Goal: Task Accomplishment & Management: Use online tool/utility

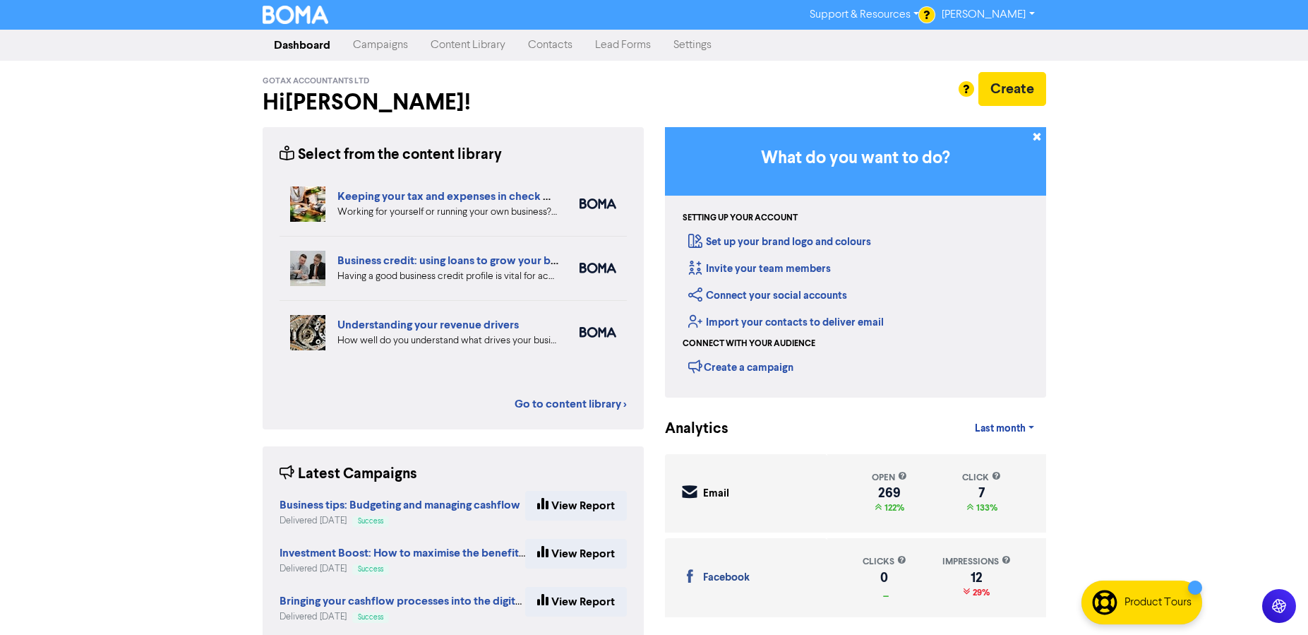
click at [378, 47] on link "Campaigns" at bounding box center [381, 45] width 78 height 28
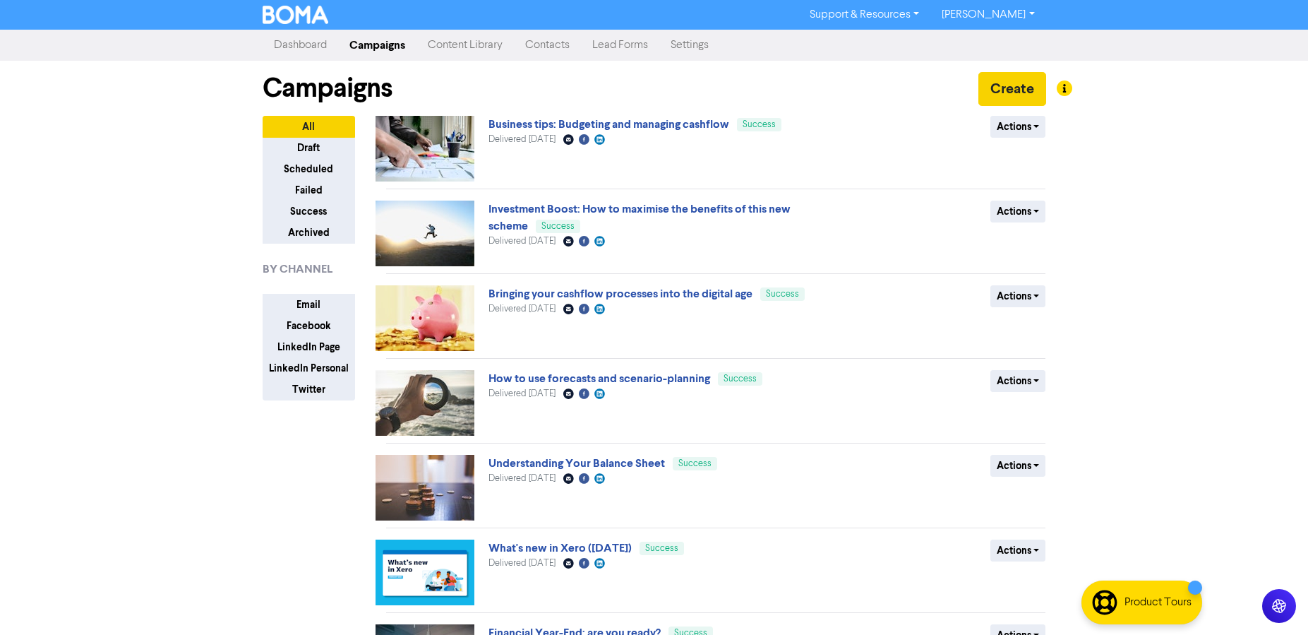
click at [1017, 94] on button "Create" at bounding box center [1013, 89] width 68 height 34
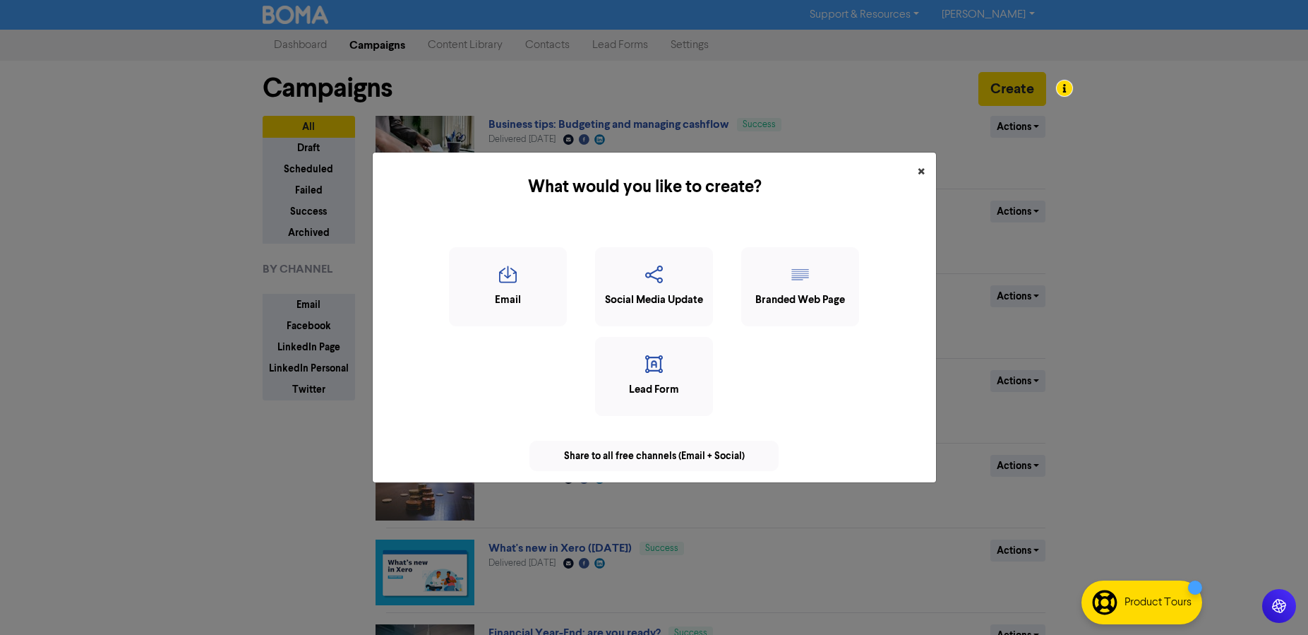
click at [921, 172] on span "×" at bounding box center [921, 172] width 7 height 21
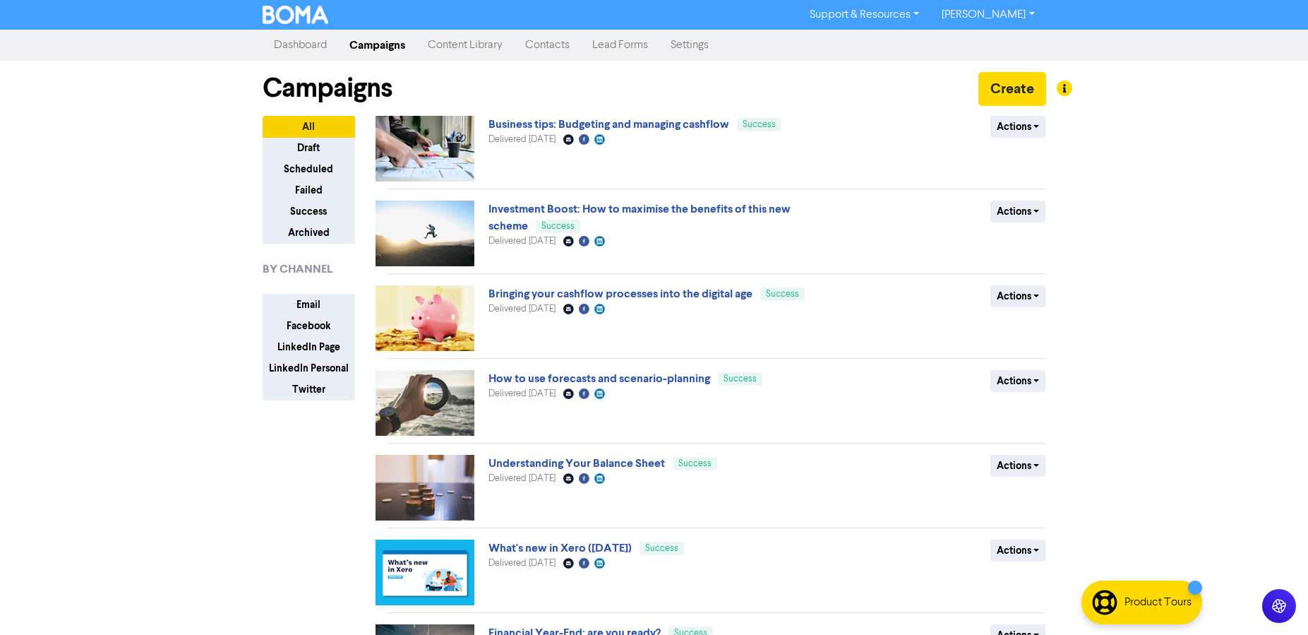
click at [434, 50] on link "Content Library" at bounding box center [465, 45] width 97 height 28
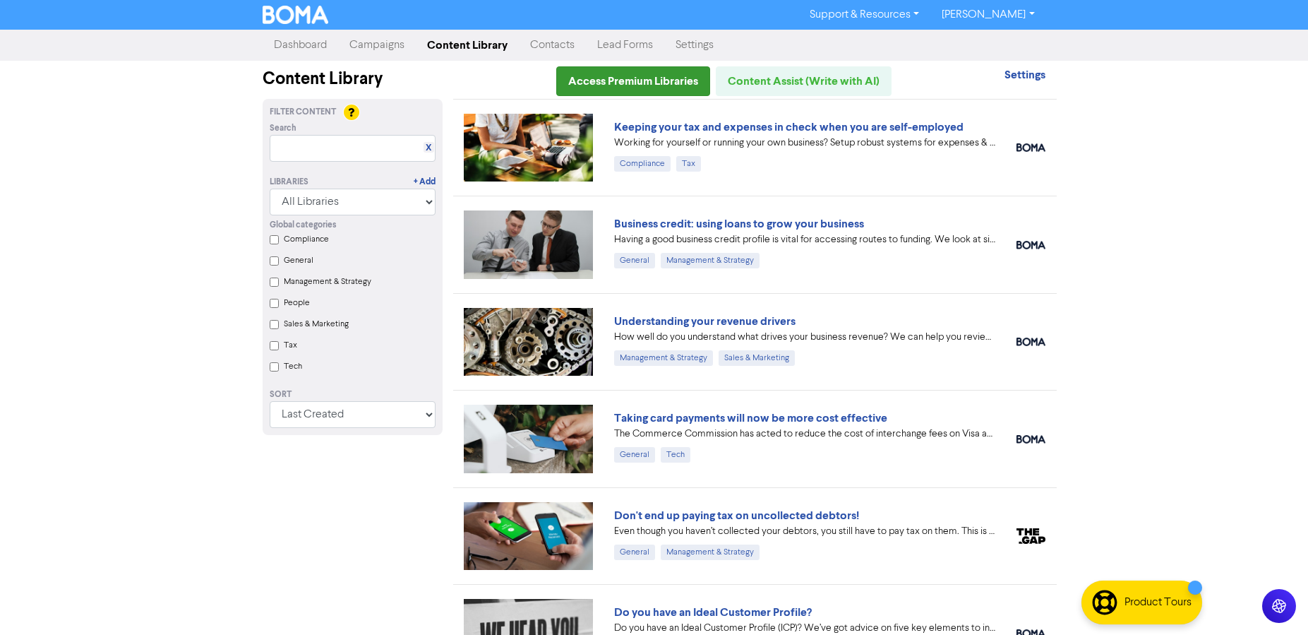
click at [664, 78] on link "Access Premium Libraries" at bounding box center [633, 81] width 154 height 30
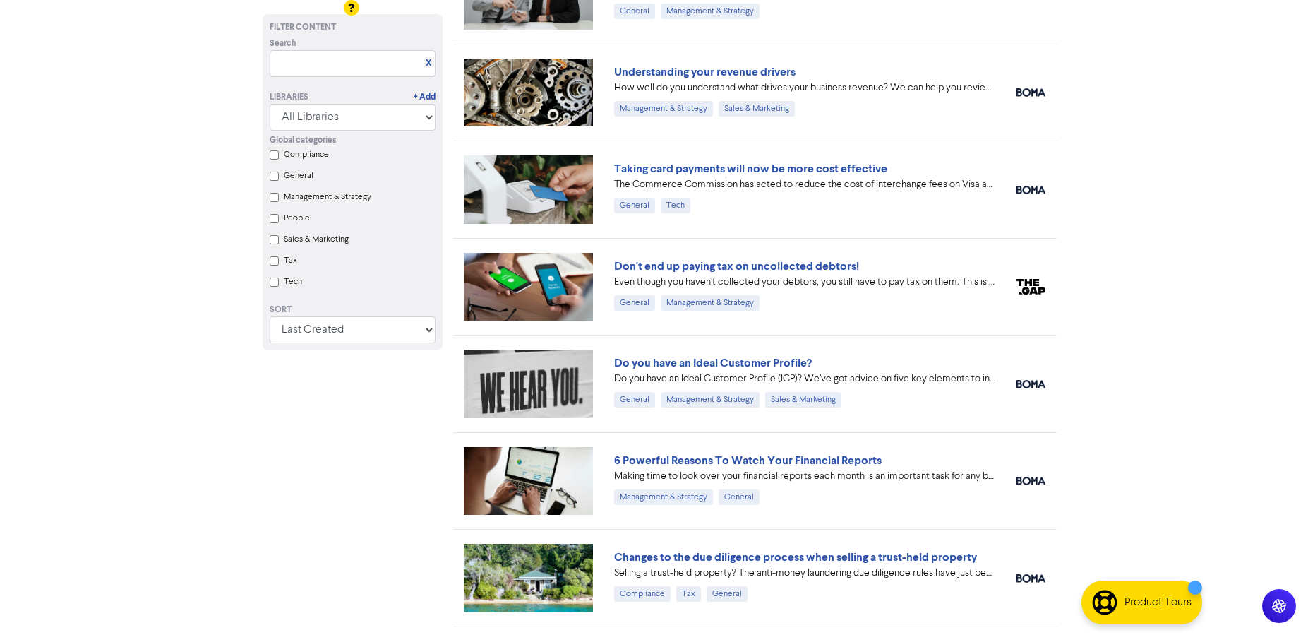
scroll to position [291, 0]
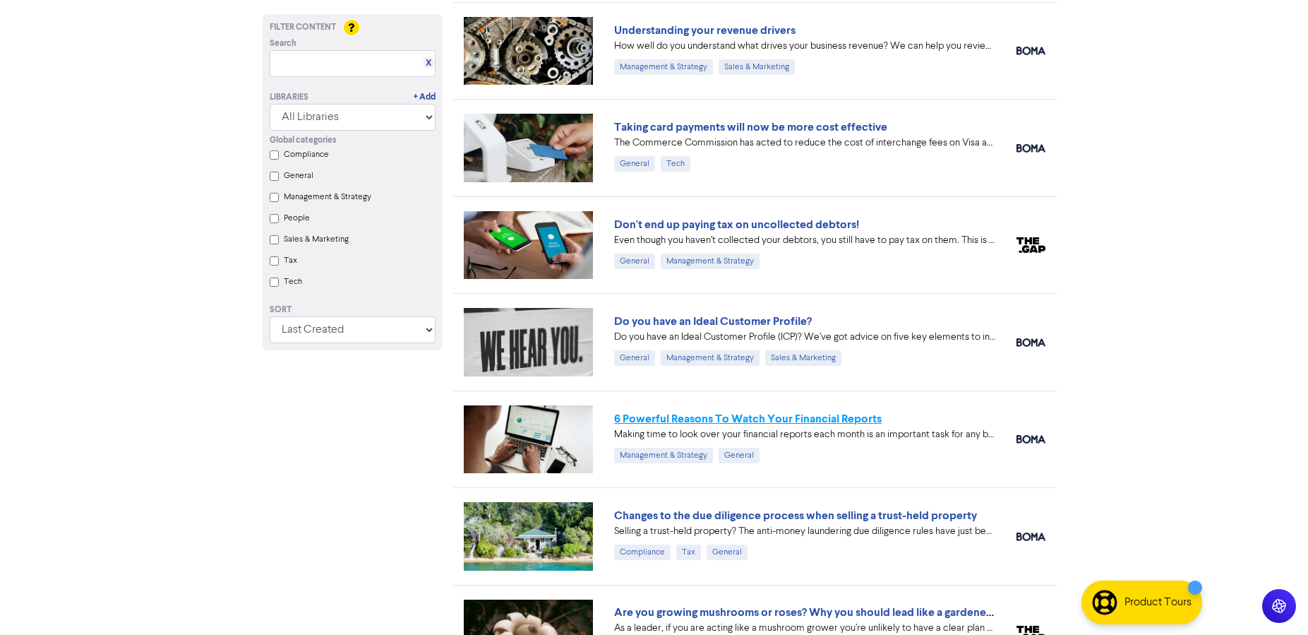
click at [789, 419] on link "6 Powerful Reasons To Watch Your Financial Reports" at bounding box center [748, 419] width 268 height 14
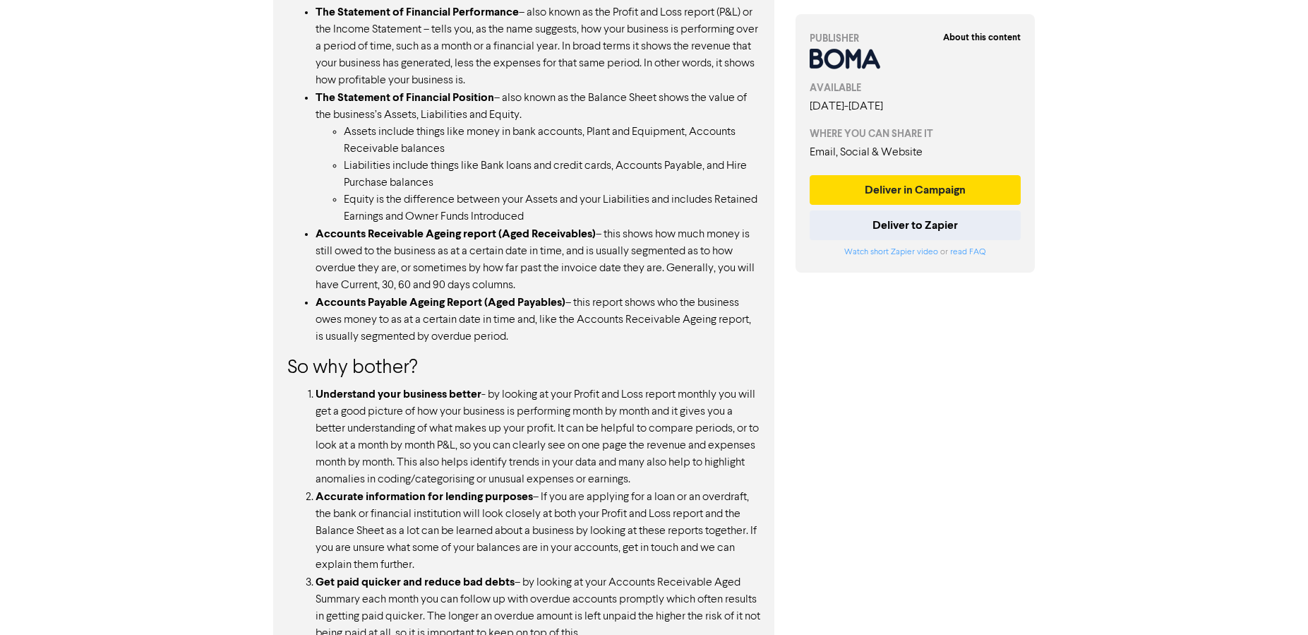
scroll to position [866, 0]
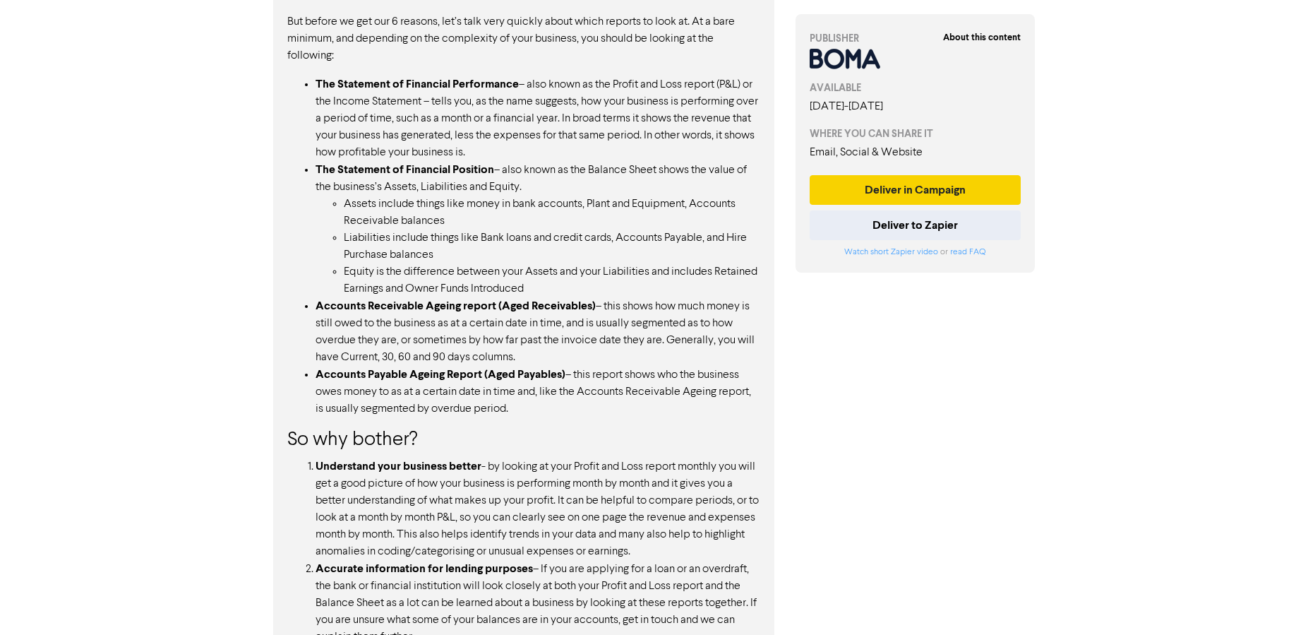
click at [874, 192] on button "Deliver in Campaign" at bounding box center [916, 190] width 212 height 30
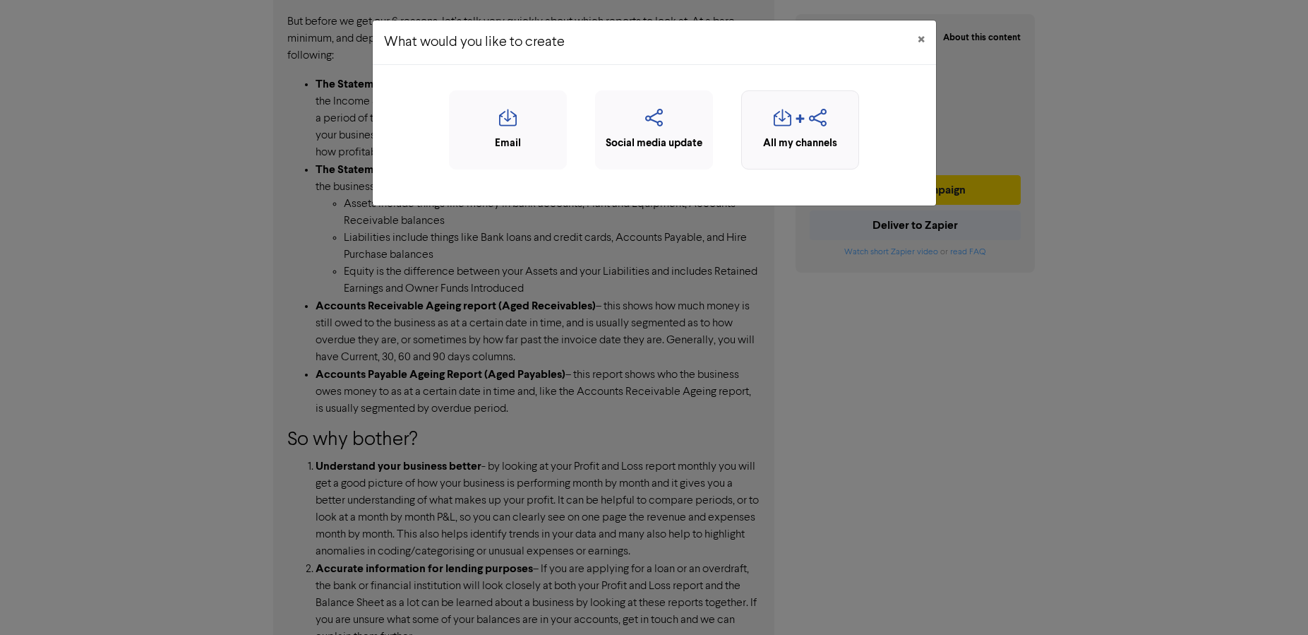
click at [809, 127] on icon "button" at bounding box center [818, 122] width 18 height 27
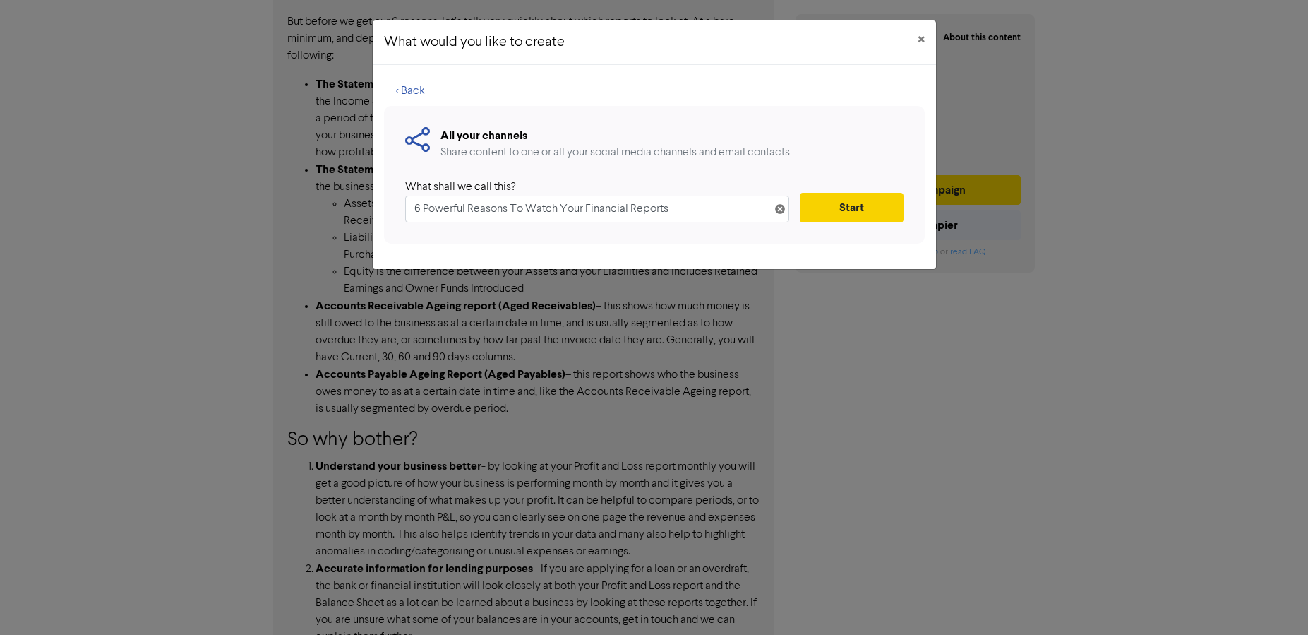
click at [873, 213] on button "Start" at bounding box center [851, 208] width 103 height 30
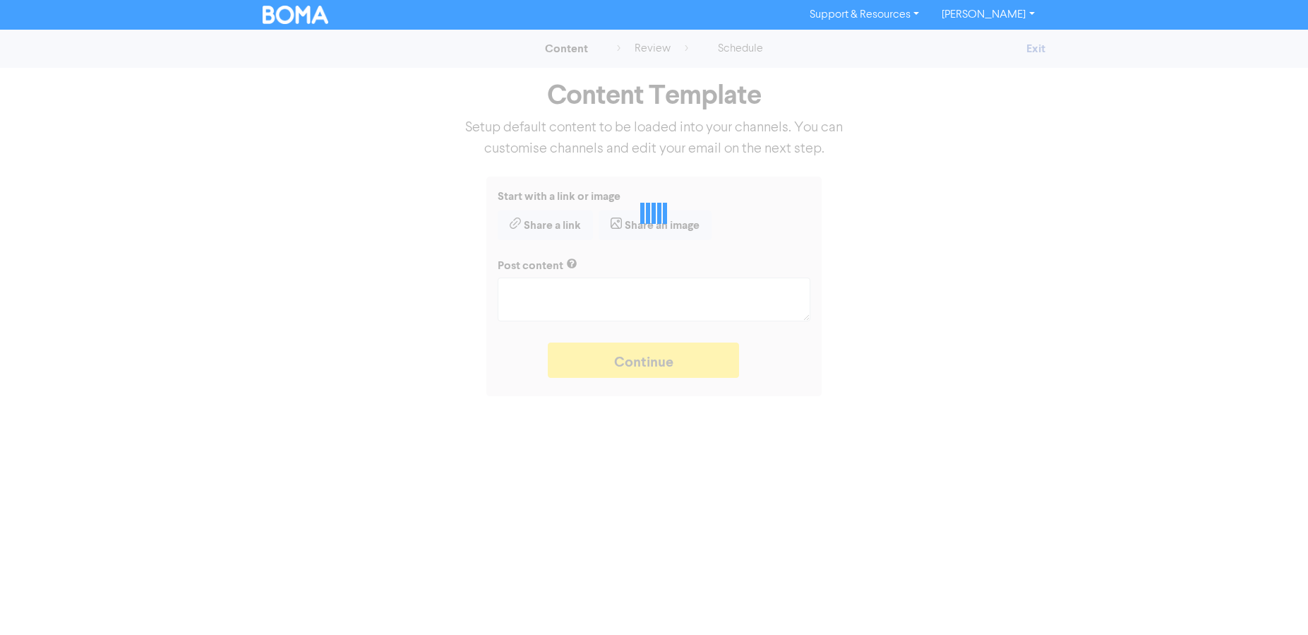
type textarea "x"
type textarea "Making time to look over your financial reports each month is an important task…"
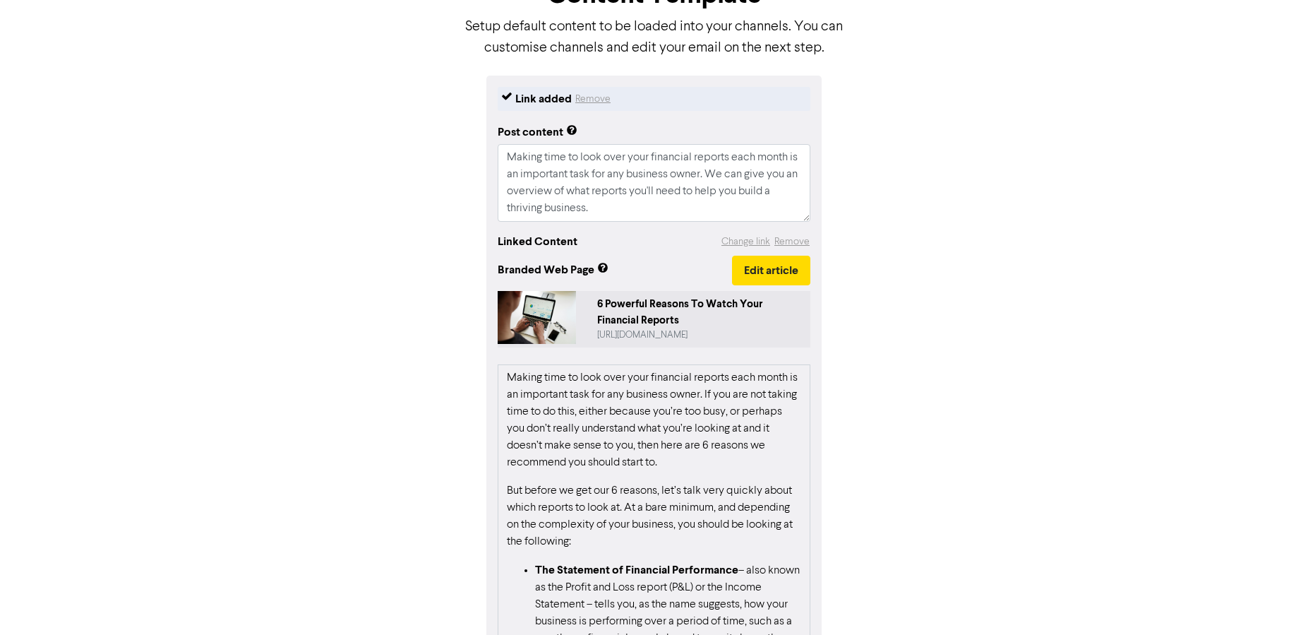
scroll to position [187, 0]
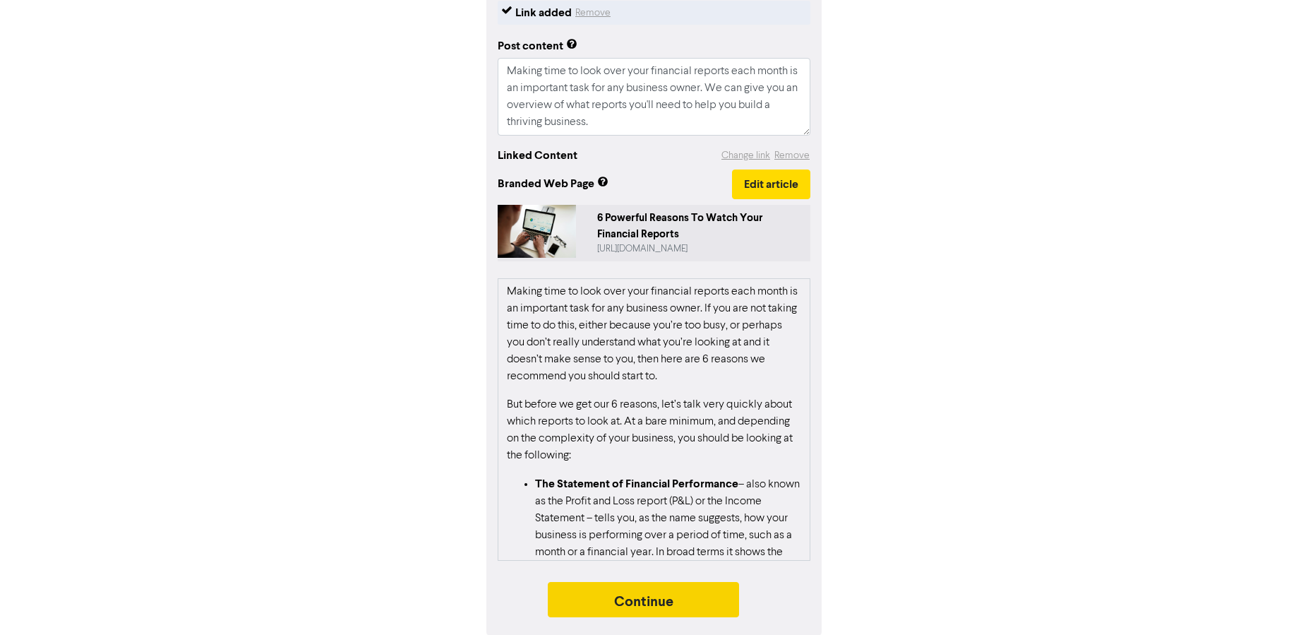
click at [699, 598] on button "Continue" at bounding box center [644, 599] width 192 height 35
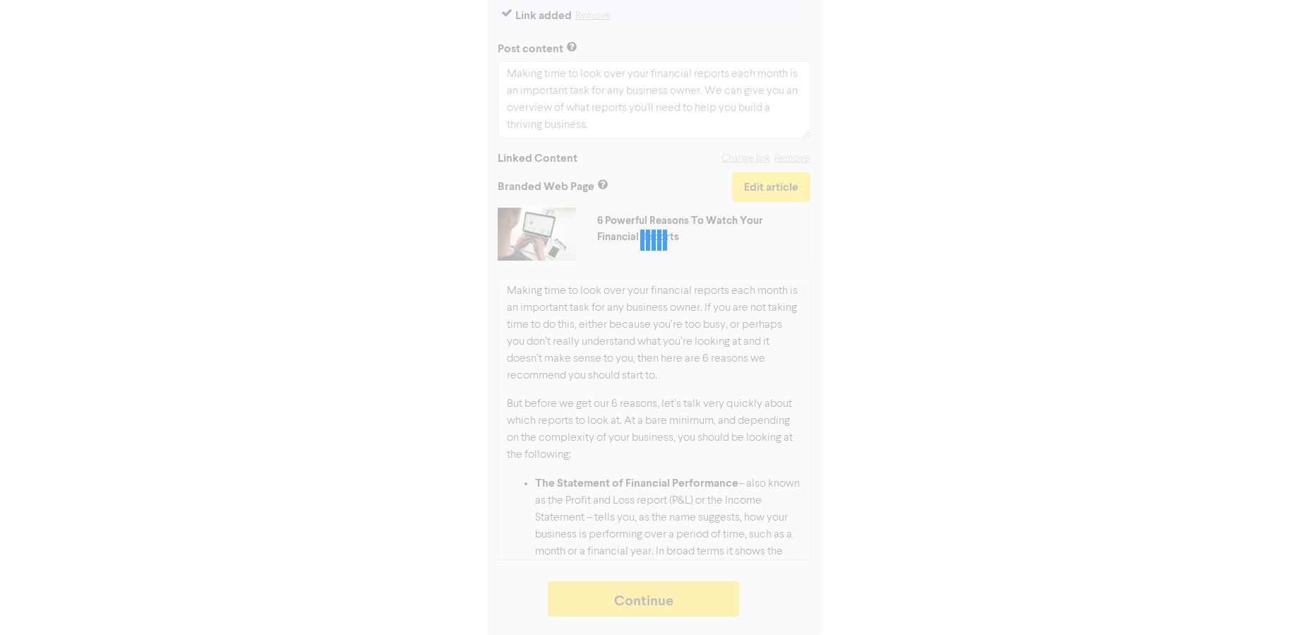
scroll to position [184, 0]
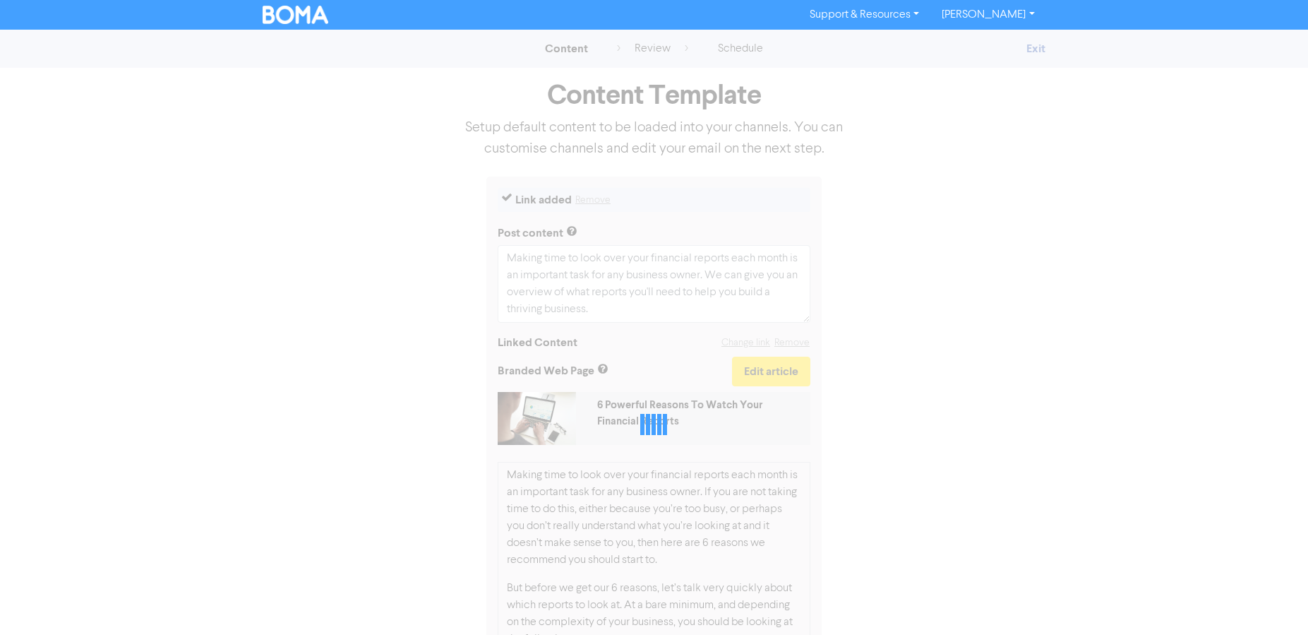
type textarea "x"
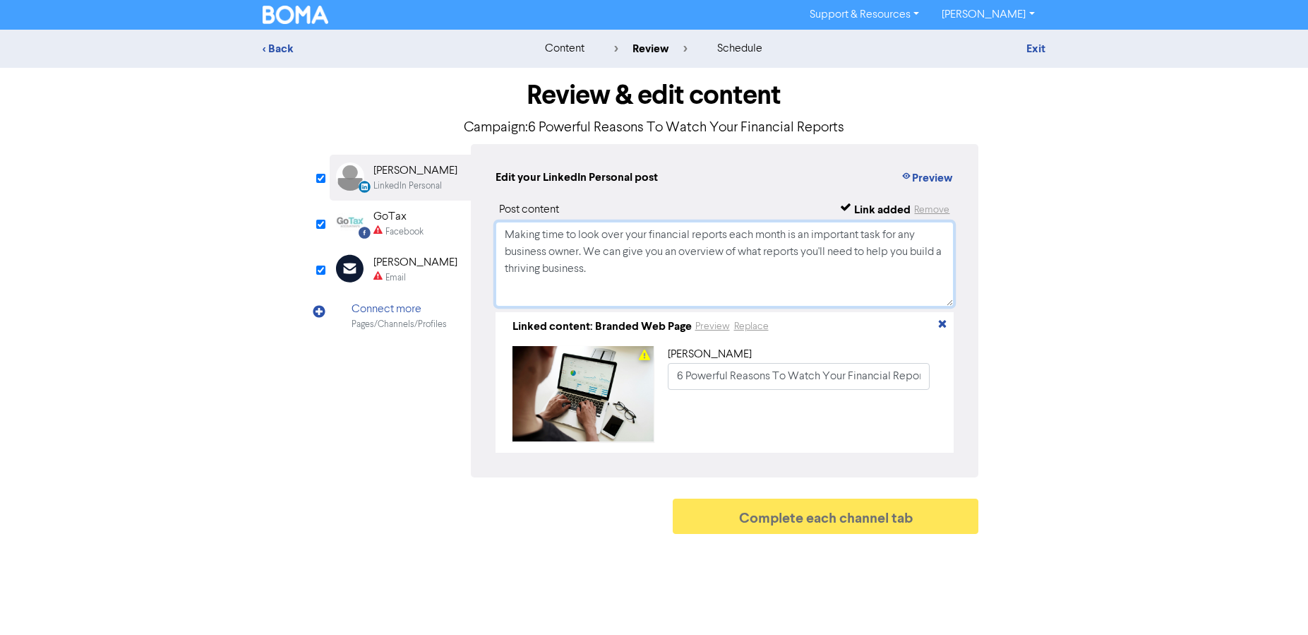
click at [640, 289] on textarea "Making time to look over your financial reports each month is an important task…" at bounding box center [725, 264] width 459 height 85
drag, startPoint x: 628, startPoint y: 275, endPoint x: 400, endPoint y: 205, distance: 238.7
click at [400, 205] on div "LinkedIn Personal Created with Sketch. [PERSON_NAME] LinkedIn Personal Facebook…" at bounding box center [655, 310] width 650 height 333
drag, startPoint x: 380, startPoint y: 234, endPoint x: 386, endPoint y: 225, distance: 10.6
click at [407, 220] on div "GoTax" at bounding box center [399, 216] width 50 height 17
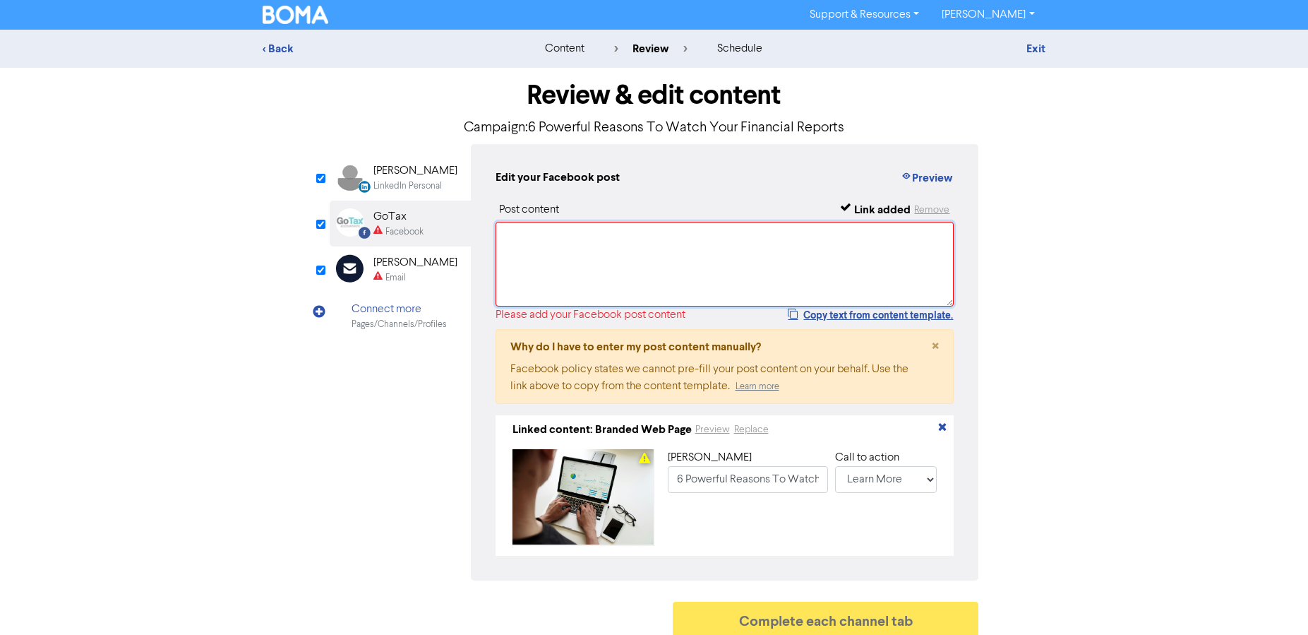
click at [592, 245] on textarea at bounding box center [725, 264] width 459 height 85
paste textarea "Making time to look over your financial reports each month is an important task…"
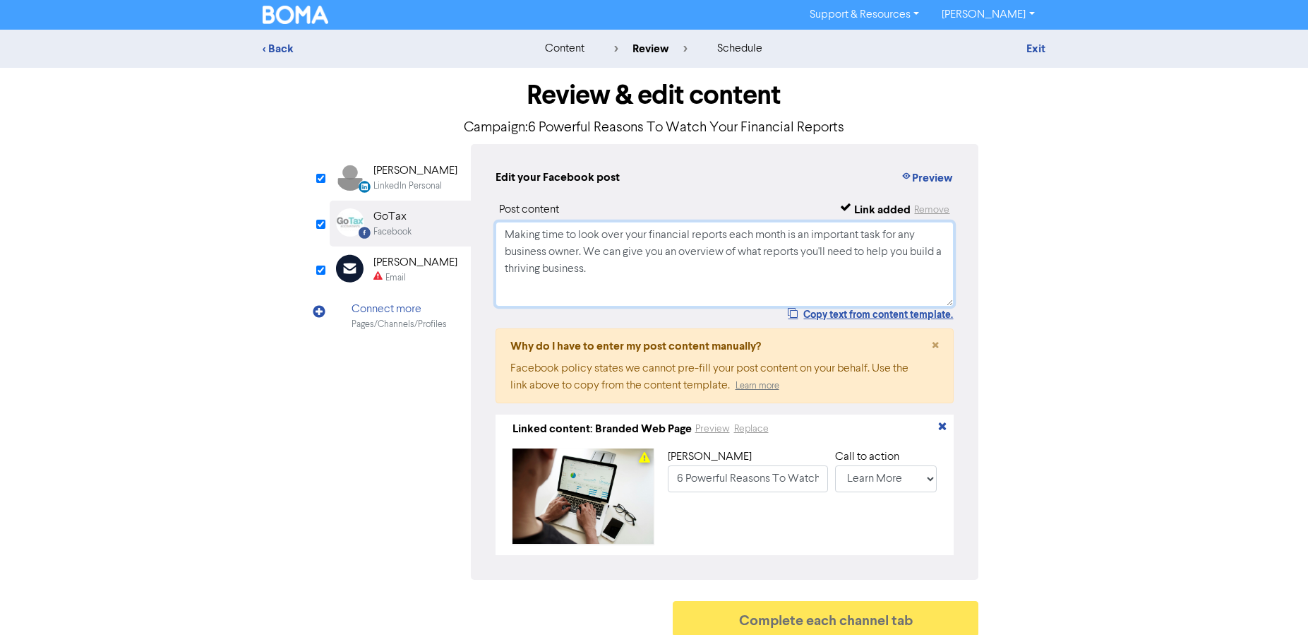
type textarea "Making time to look over your financial reports each month is an important task…"
click at [410, 265] on div "[PERSON_NAME]" at bounding box center [416, 262] width 84 height 17
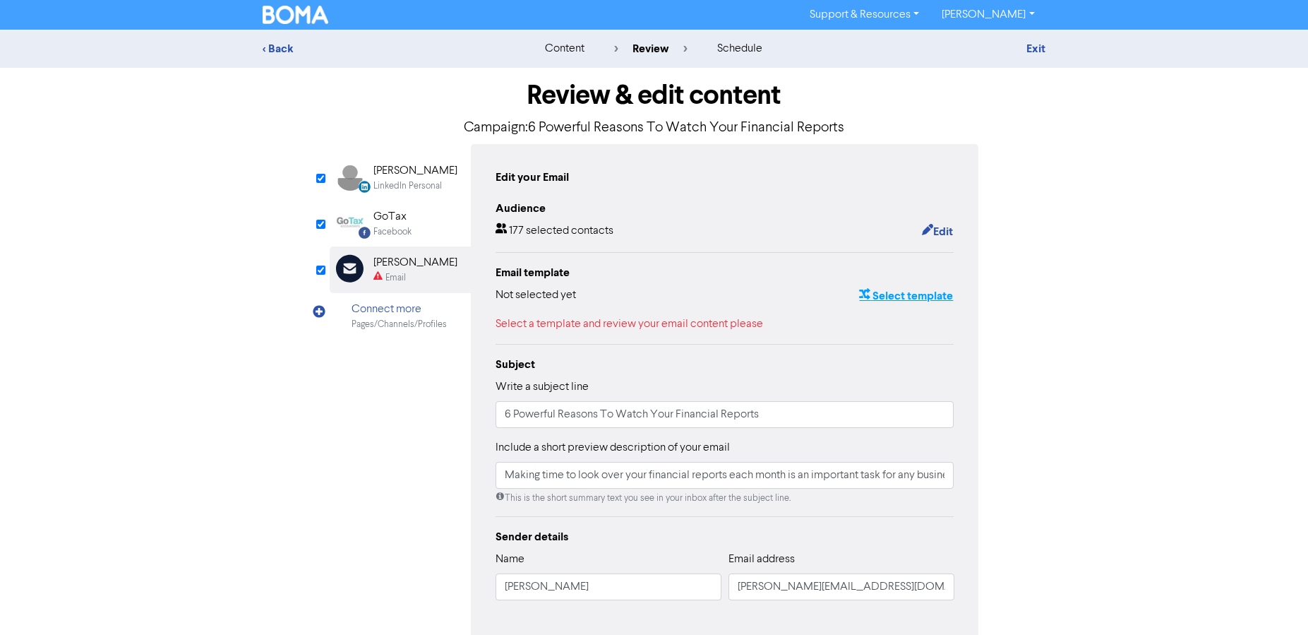
click at [900, 299] on button "Select template" at bounding box center [906, 296] width 95 height 18
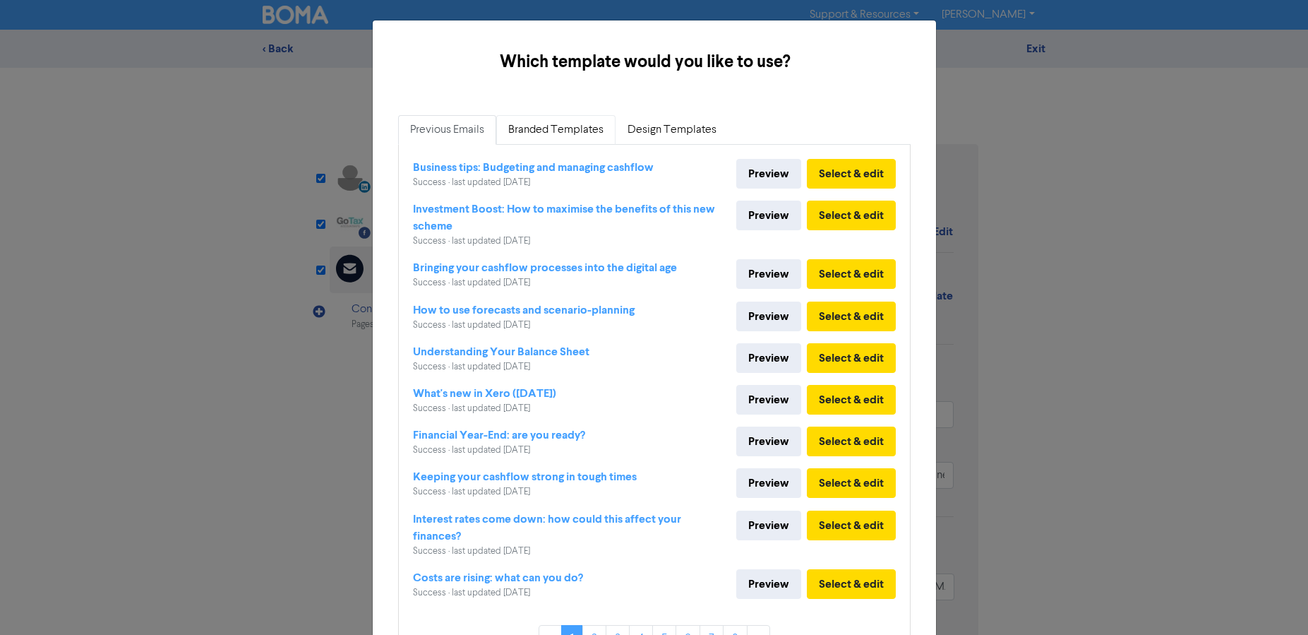
drag, startPoint x: 573, startPoint y: 134, endPoint x: 592, endPoint y: 143, distance: 21.8
click at [573, 134] on link "Branded Templates" at bounding box center [555, 130] width 119 height 30
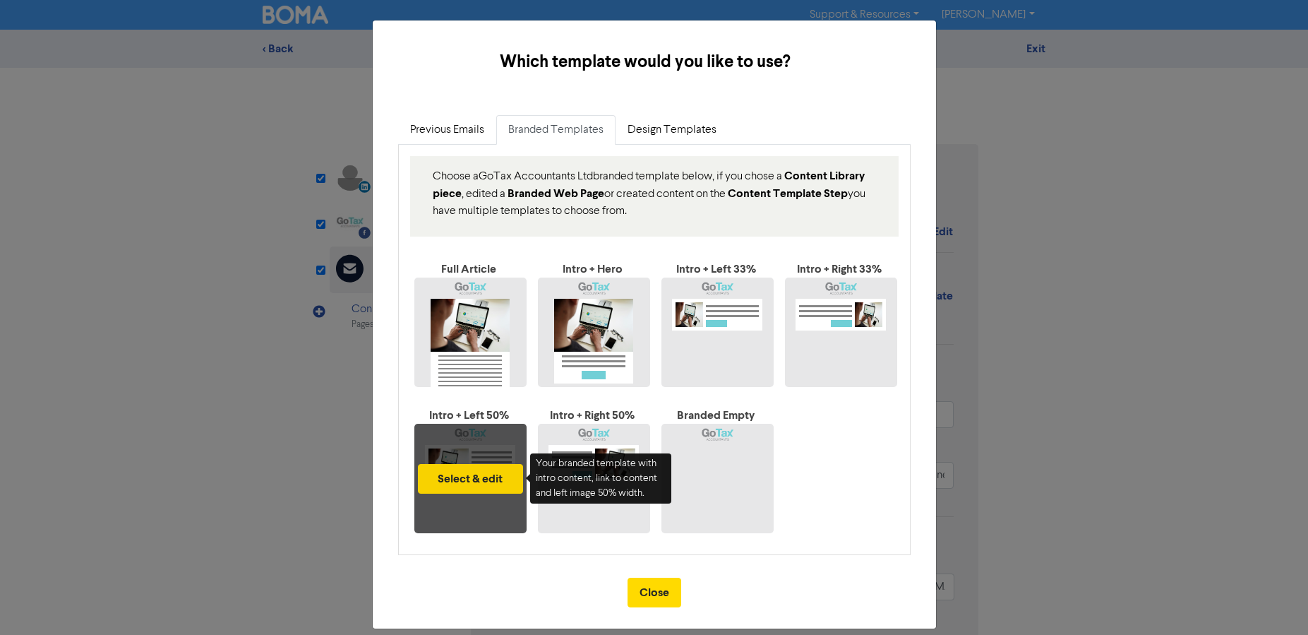
click at [477, 484] on button "Select & edit" at bounding box center [470, 479] width 105 height 30
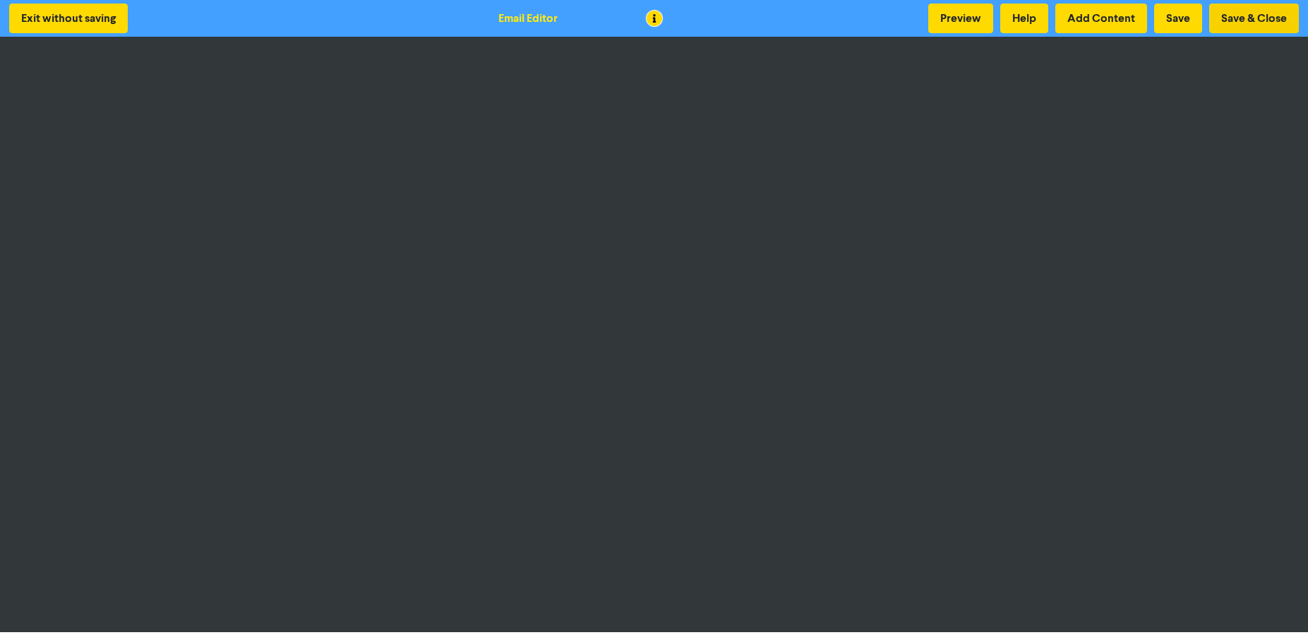
click at [1235, 20] on button "Save & Close" at bounding box center [1254, 19] width 90 height 30
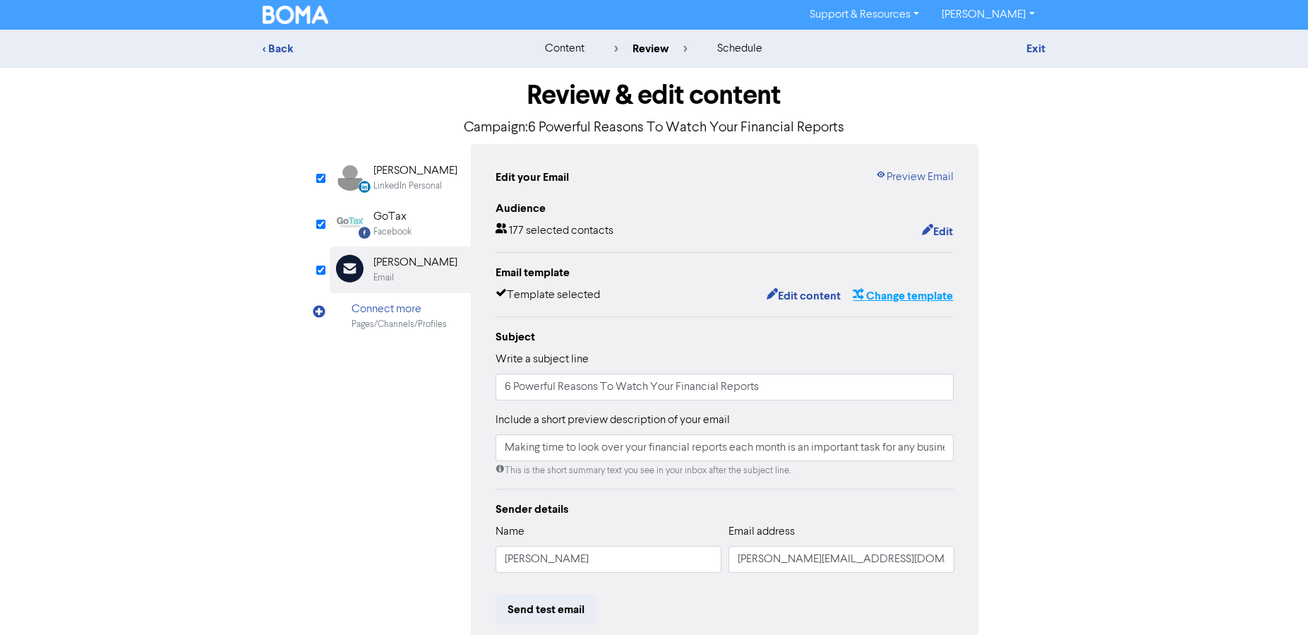
scroll to position [161, 0]
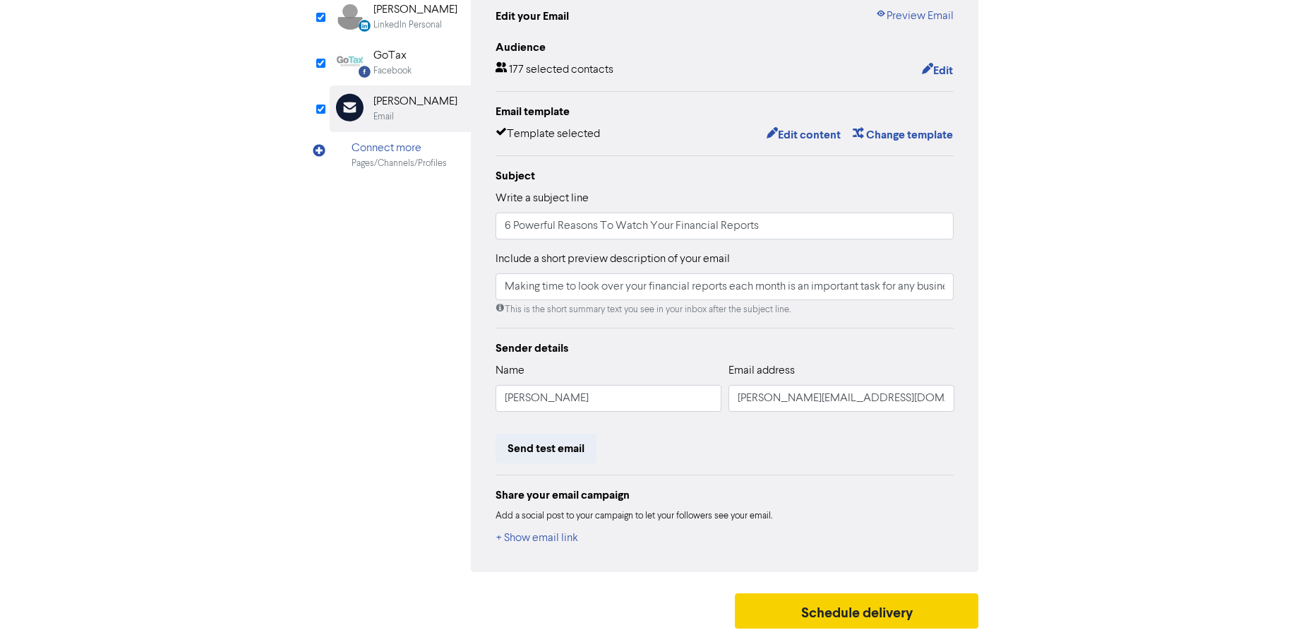
click at [882, 618] on button "Schedule delivery" at bounding box center [857, 610] width 244 height 35
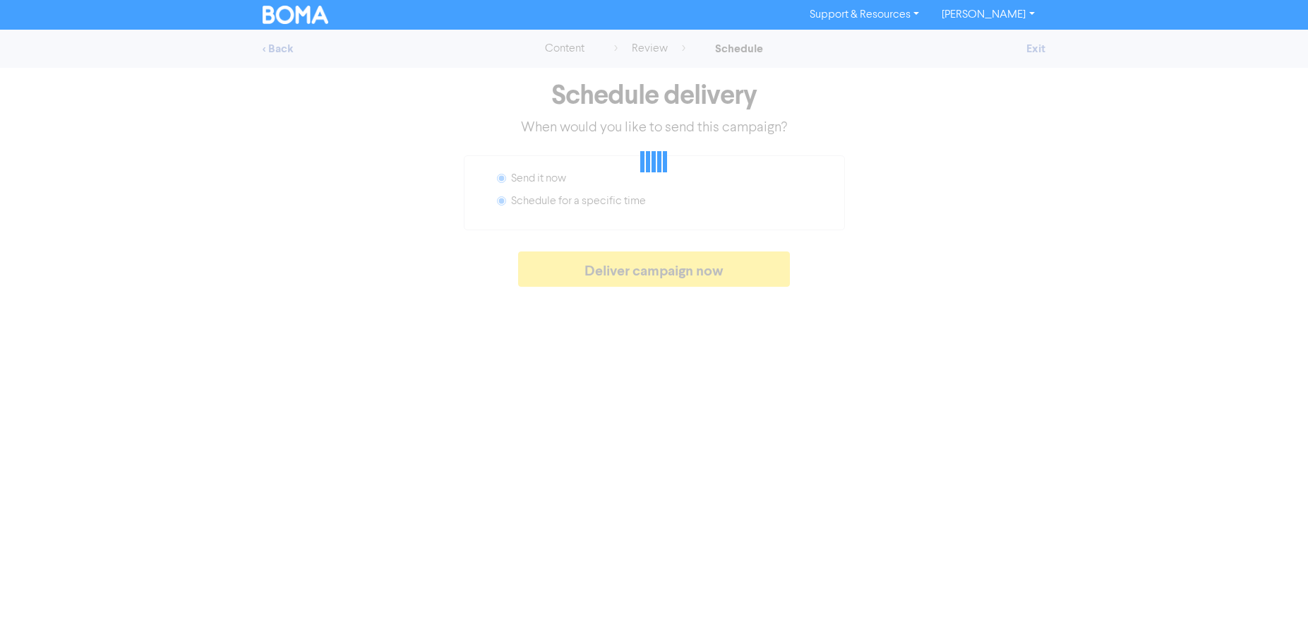
radio input "false"
radio input "true"
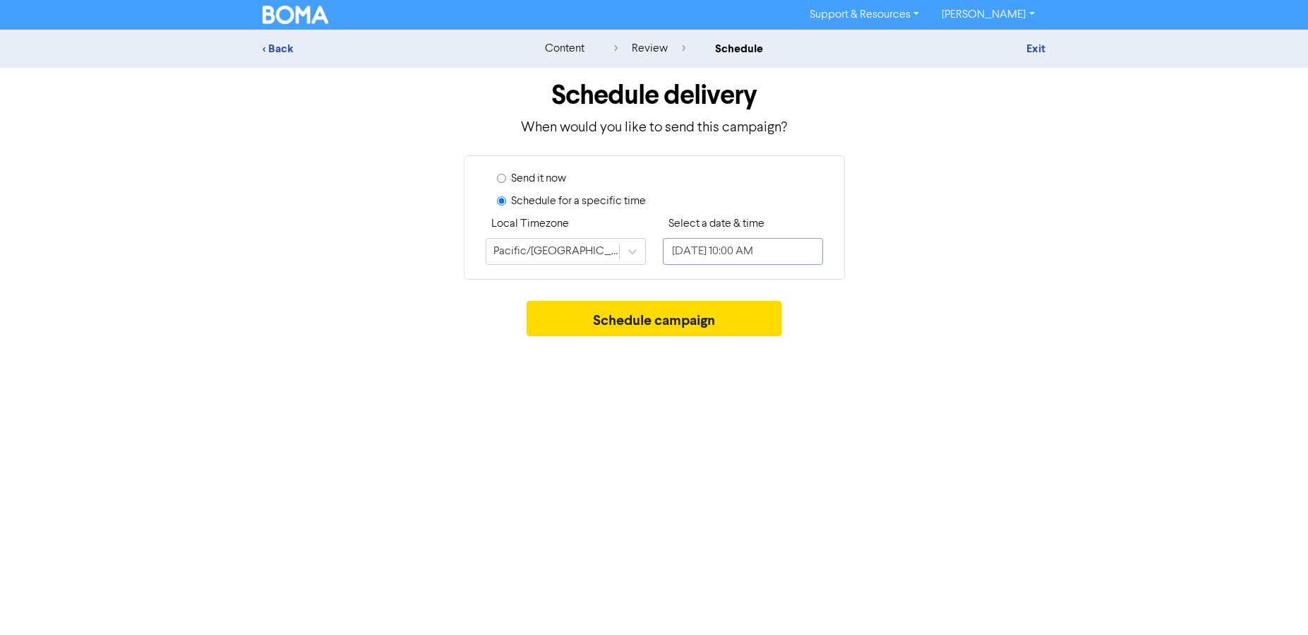
click at [777, 244] on input "[DATE] 10:00 AM" at bounding box center [743, 251] width 160 height 27
select select "7"
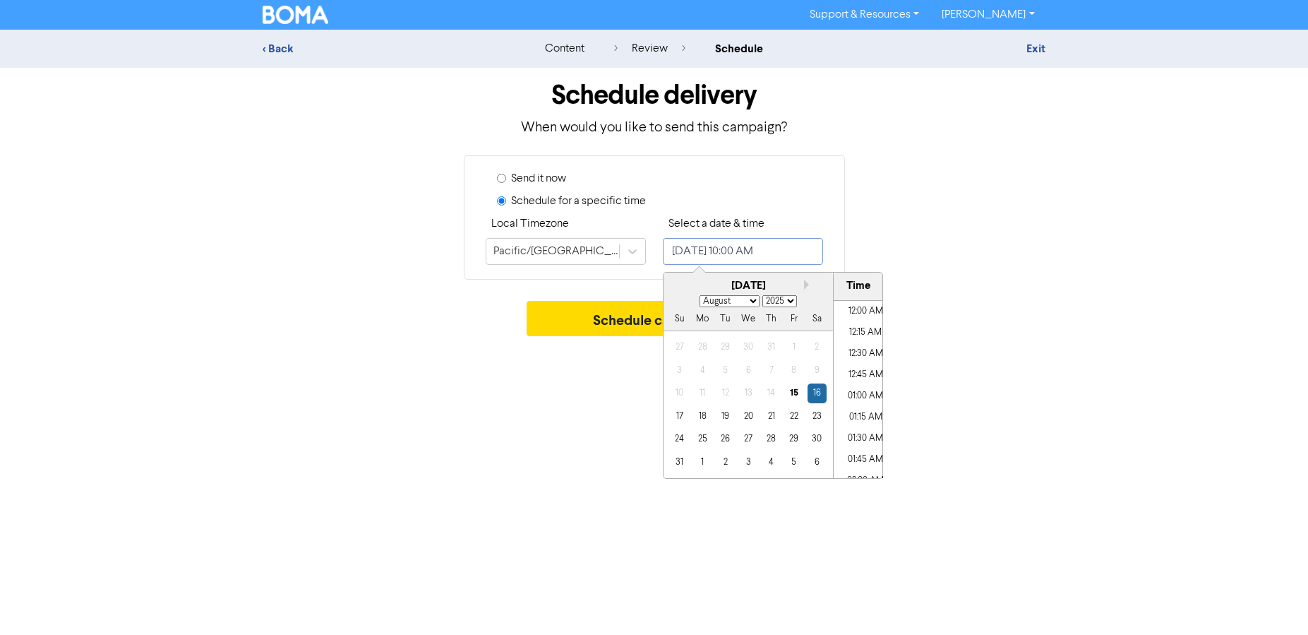
scroll to position [769, 0]
click at [796, 437] on div "29" at bounding box center [793, 438] width 19 height 19
type input "[DATE] 10:00 AM"
click at [874, 388] on li "10:00 AM" at bounding box center [866, 389] width 64 height 21
click at [629, 329] on button "Schedule campaign" at bounding box center [654, 318] width 255 height 35
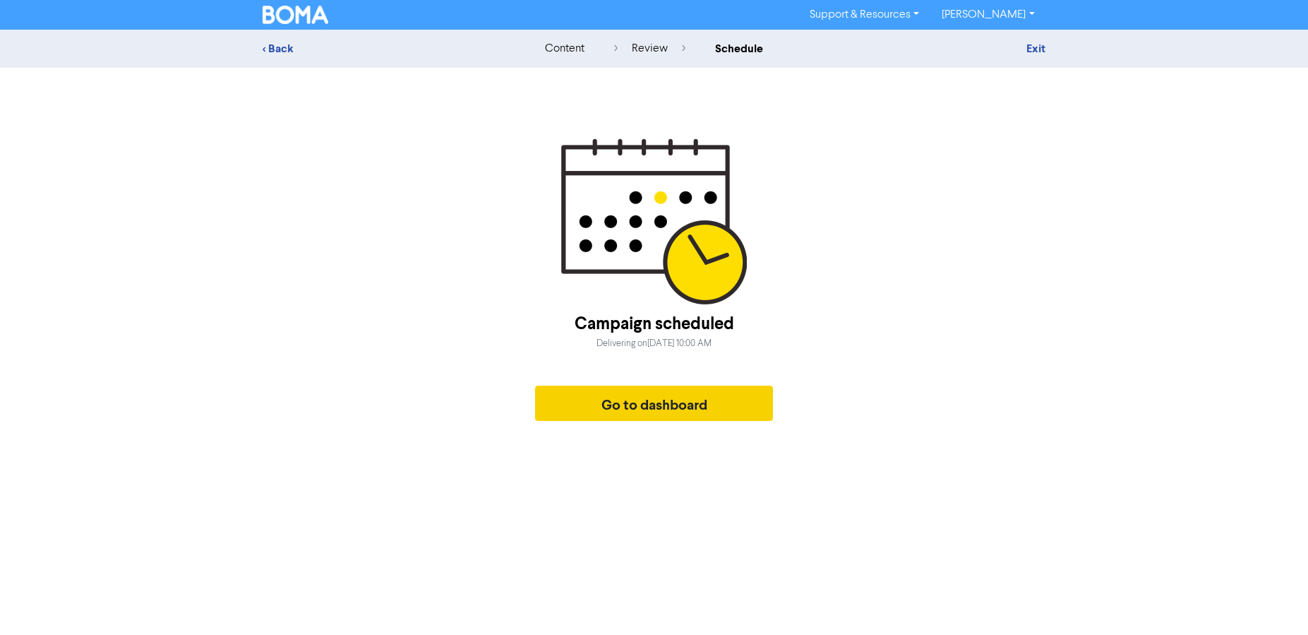
click at [636, 397] on button "Go to dashboard" at bounding box center [654, 403] width 239 height 35
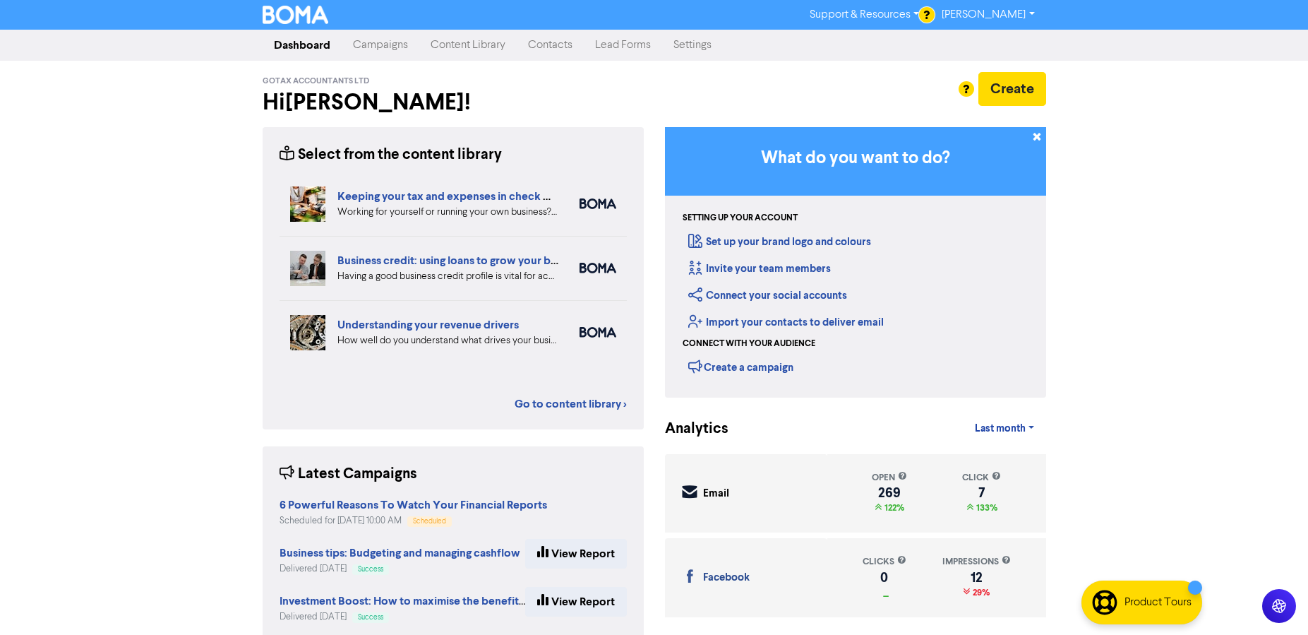
click at [387, 44] on link "Campaigns" at bounding box center [381, 45] width 78 height 28
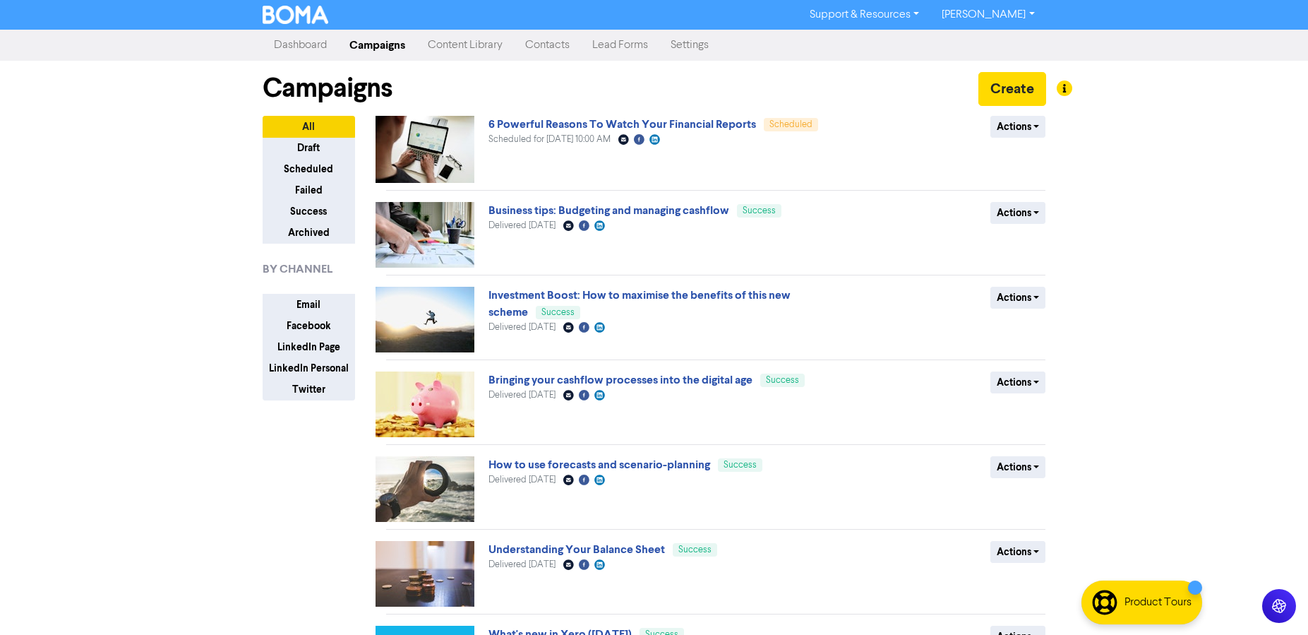
click at [486, 44] on link "Content Library" at bounding box center [465, 45] width 97 height 28
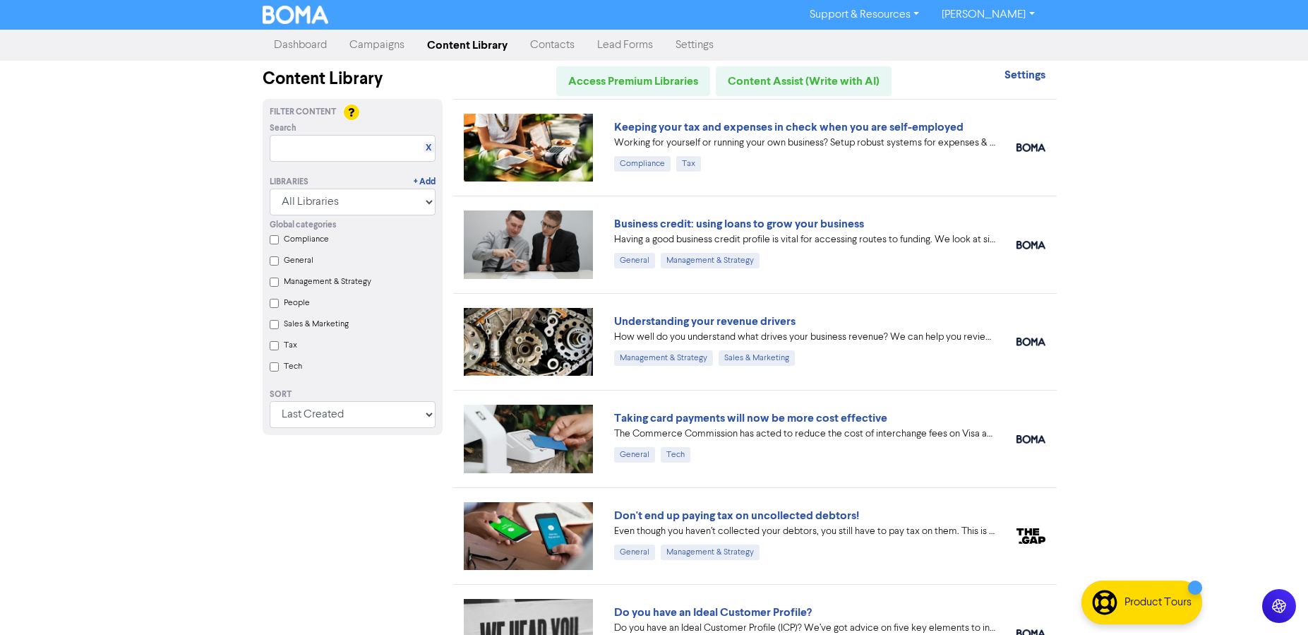
scroll to position [18, 0]
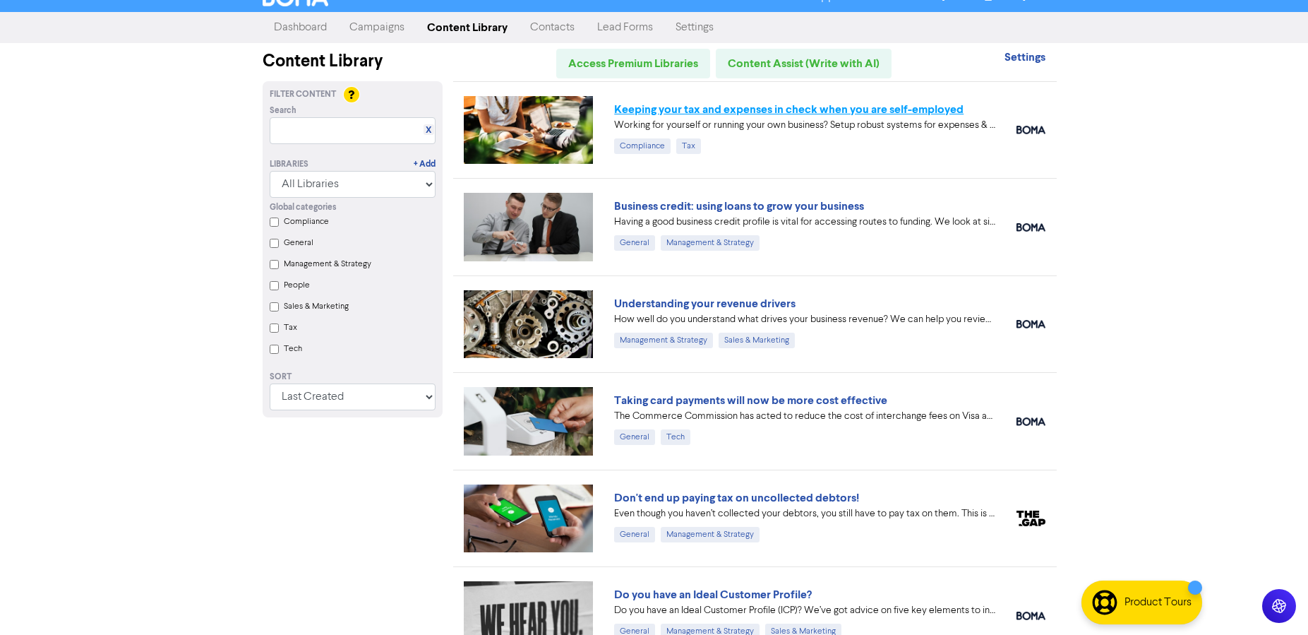
click at [828, 107] on link "Keeping your tax and expenses in check when you are self-employed" at bounding box center [789, 109] width 350 height 14
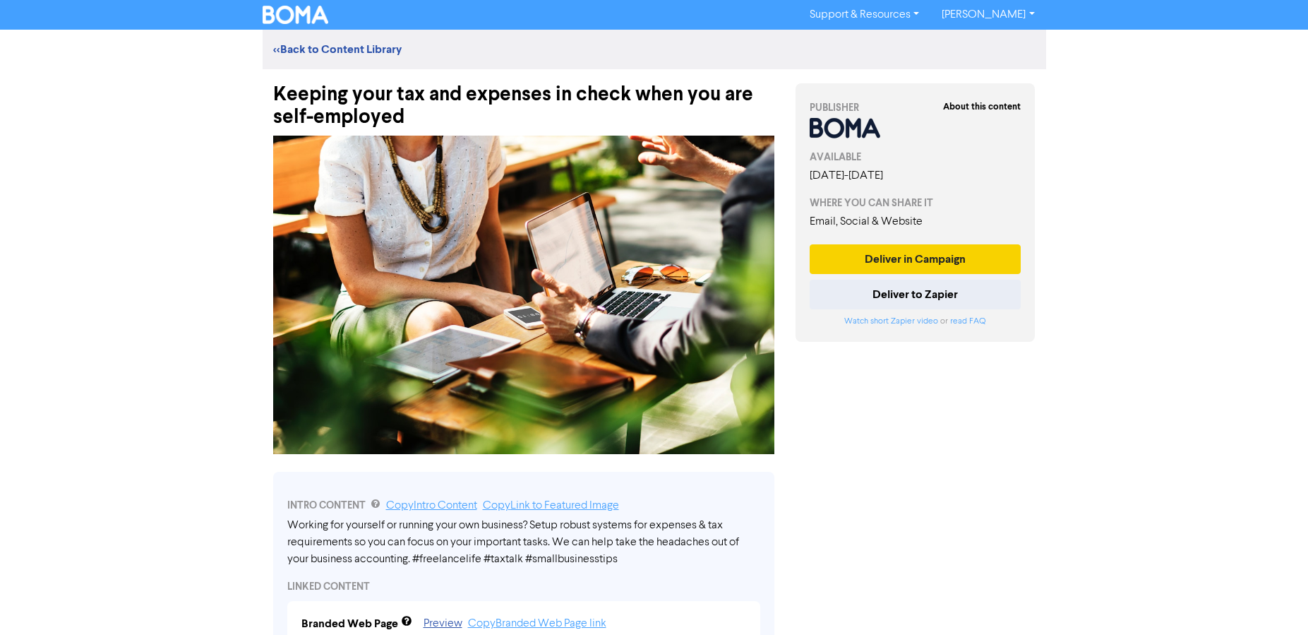
click at [917, 260] on button "Deliver in Campaign" at bounding box center [916, 259] width 212 height 30
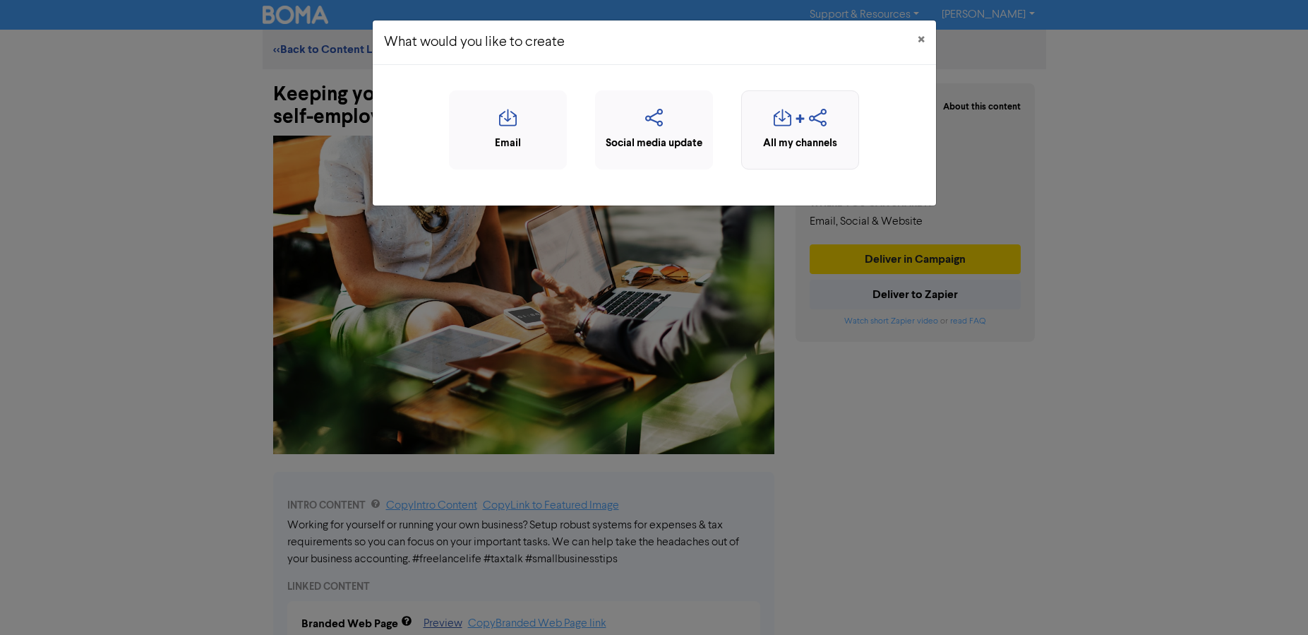
click at [824, 115] on icon "button" at bounding box center [818, 122] width 18 height 27
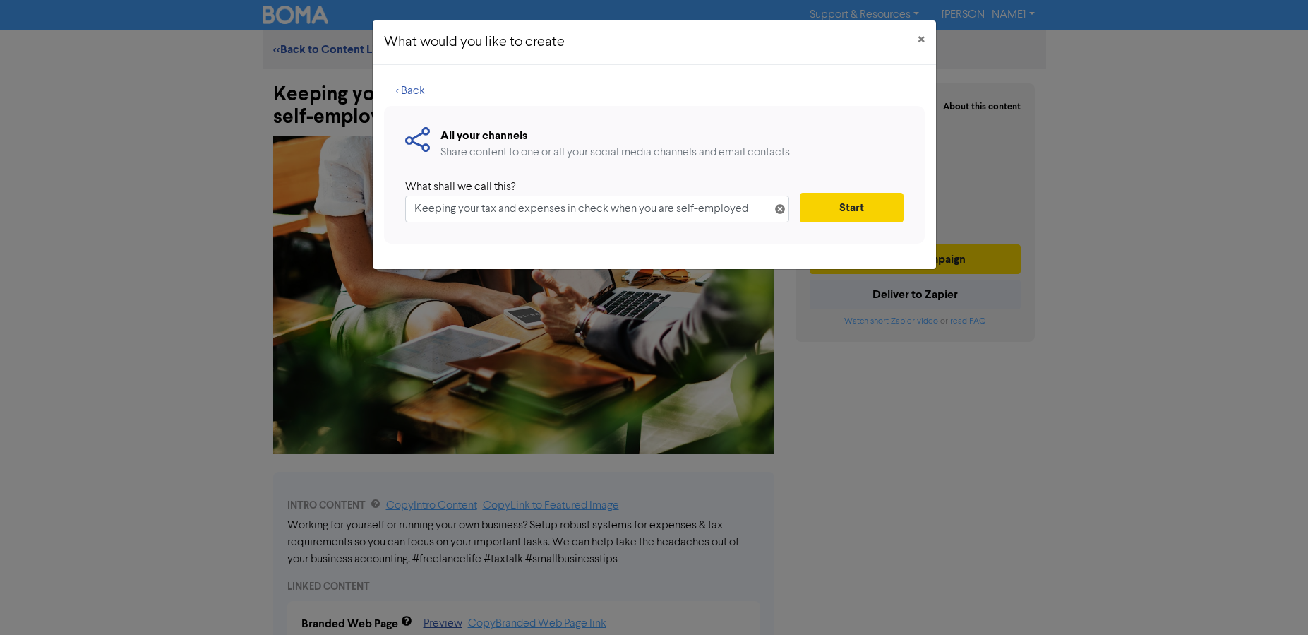
click at [833, 211] on button "Start" at bounding box center [851, 208] width 103 height 30
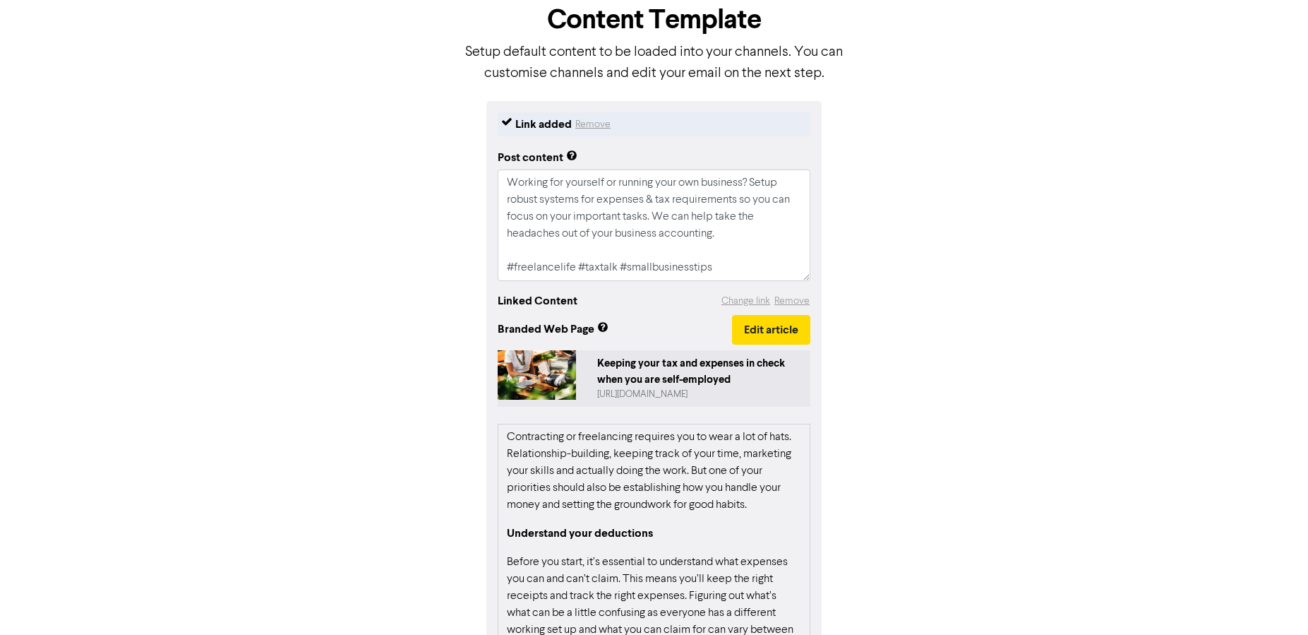
scroll to position [221, 0]
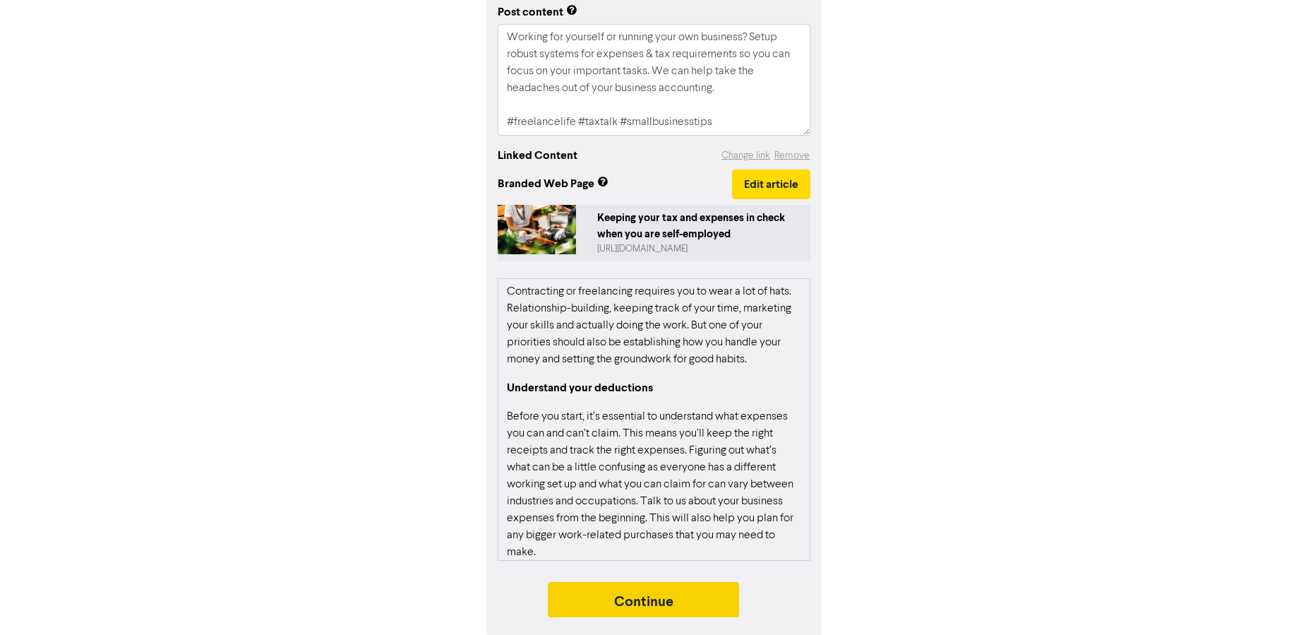
click at [684, 604] on button "Continue" at bounding box center [644, 599] width 192 height 35
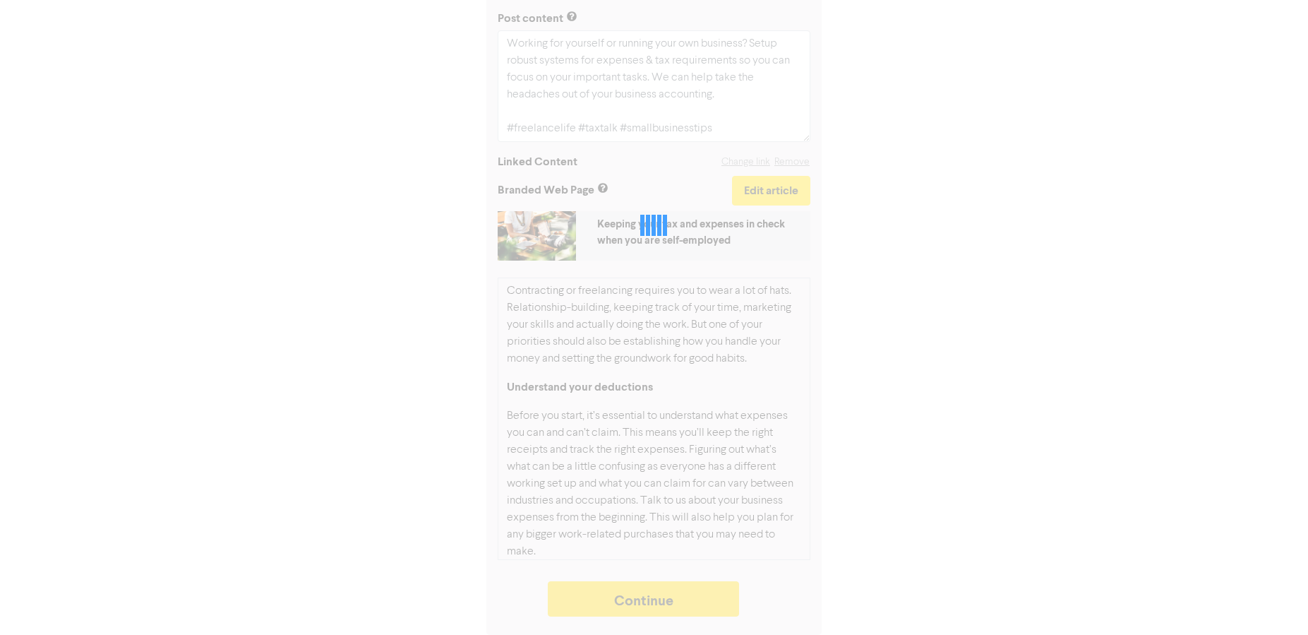
scroll to position [215, 0]
type textarea "x"
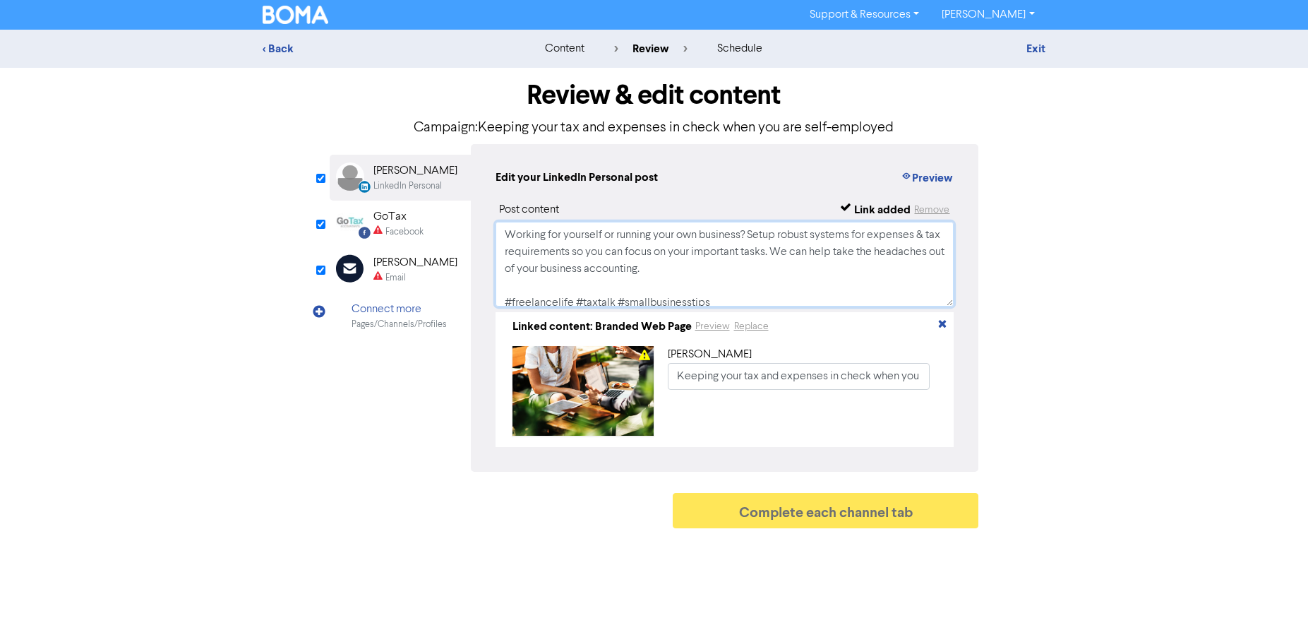
click at [725, 298] on textarea "Working for yourself or running your own business? Setup robust systems for exp…" at bounding box center [725, 264] width 459 height 85
drag, startPoint x: 725, startPoint y: 297, endPoint x: 370, endPoint y: 212, distance: 365.3
click at [360, 211] on div "LinkedIn Personal Created with Sketch. [PERSON_NAME] LinkedIn Personal Facebook…" at bounding box center [655, 308] width 650 height 328
click at [386, 227] on div "Facebook" at bounding box center [405, 231] width 38 height 13
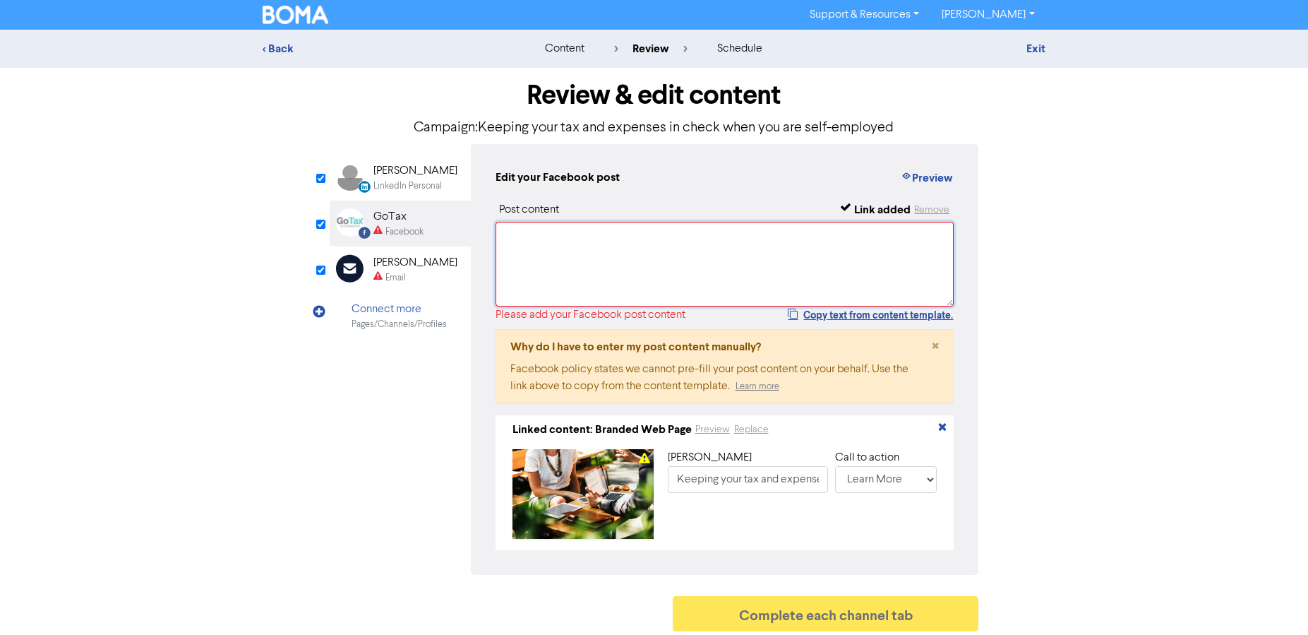
click at [563, 254] on textarea at bounding box center [725, 264] width 459 height 85
paste textarea "Working for yourself or running your own business? Setup robust systems for exp…"
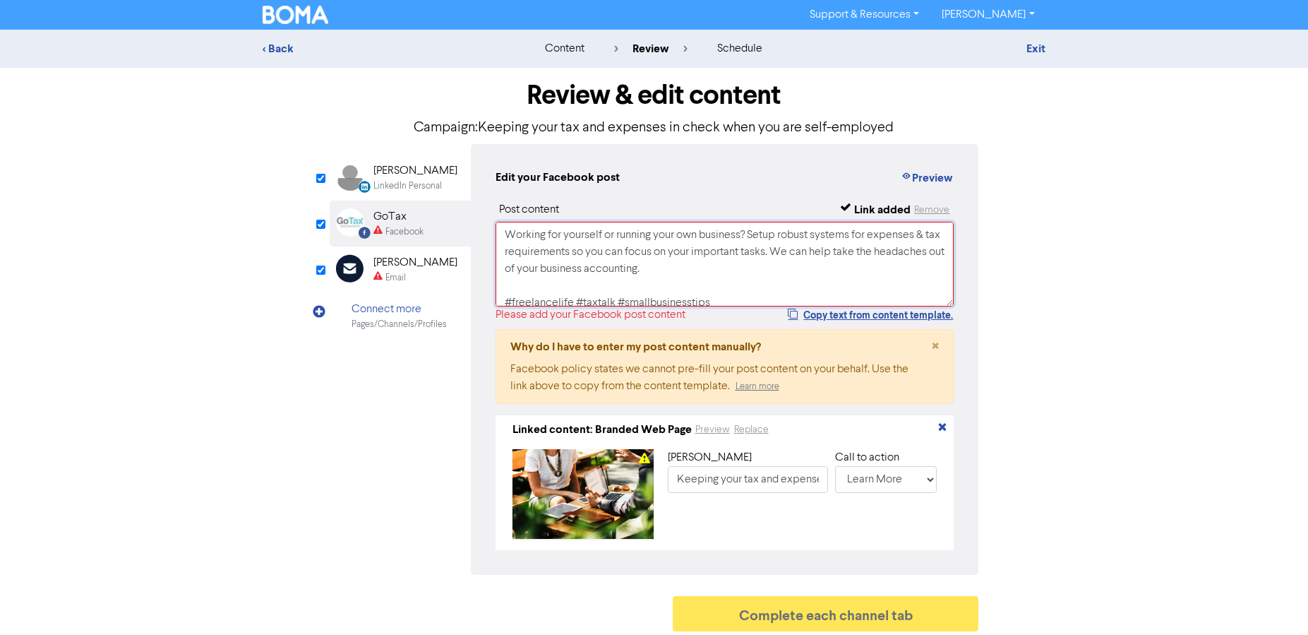
scroll to position [3, 0]
type textarea "Working for yourself or running your own business? Setup robust systems for exp…"
click at [418, 263] on div "[PERSON_NAME]" at bounding box center [416, 262] width 84 height 17
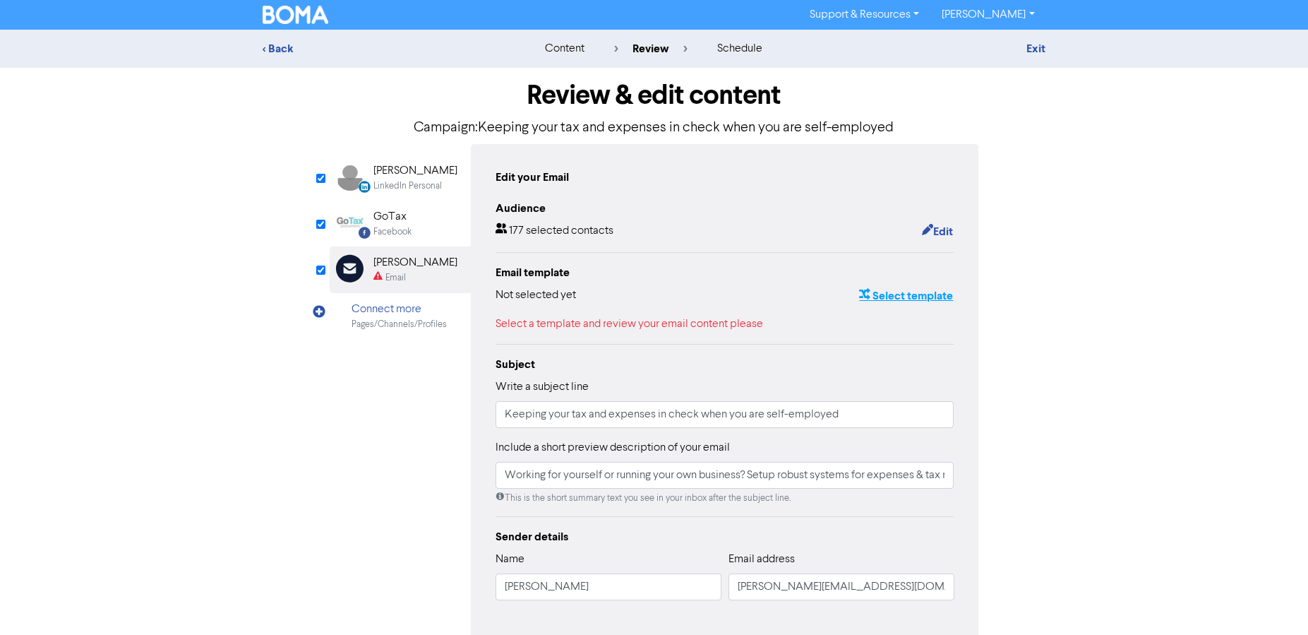
click at [939, 297] on button "Select template" at bounding box center [906, 296] width 95 height 18
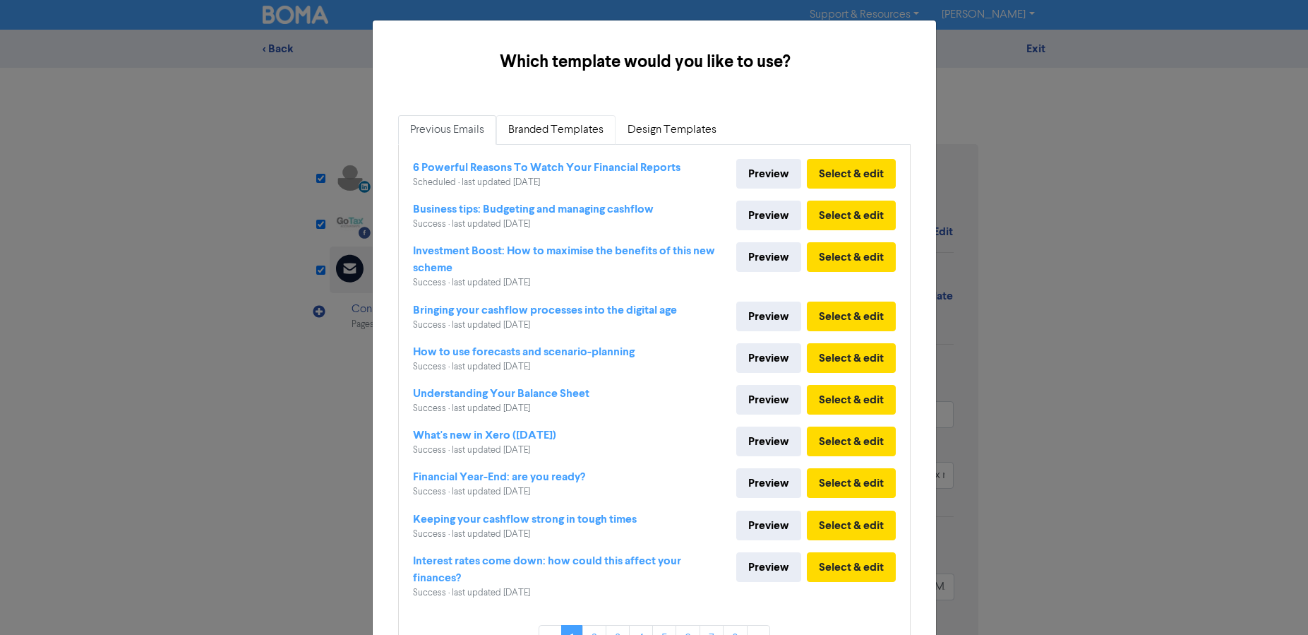
click at [564, 124] on link "Branded Templates" at bounding box center [555, 130] width 119 height 30
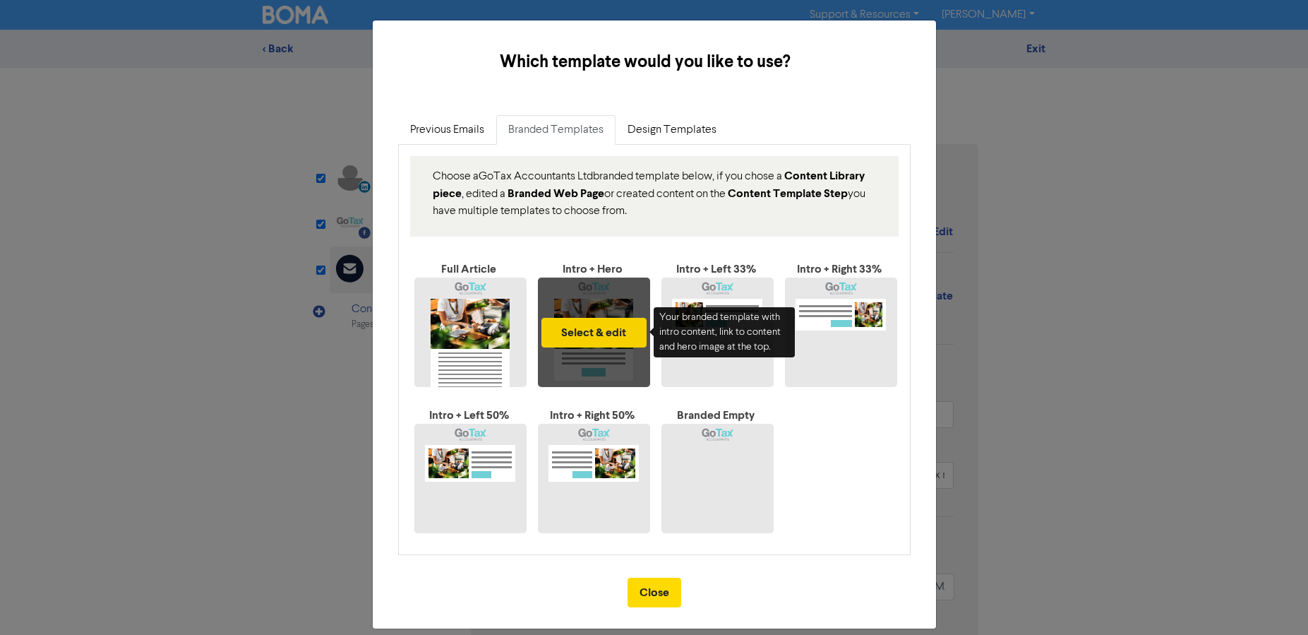
click at [566, 334] on button "Select & edit" at bounding box center [594, 333] width 105 height 30
type input "Working for yourself or running your own business? Setup robust systems for exp…"
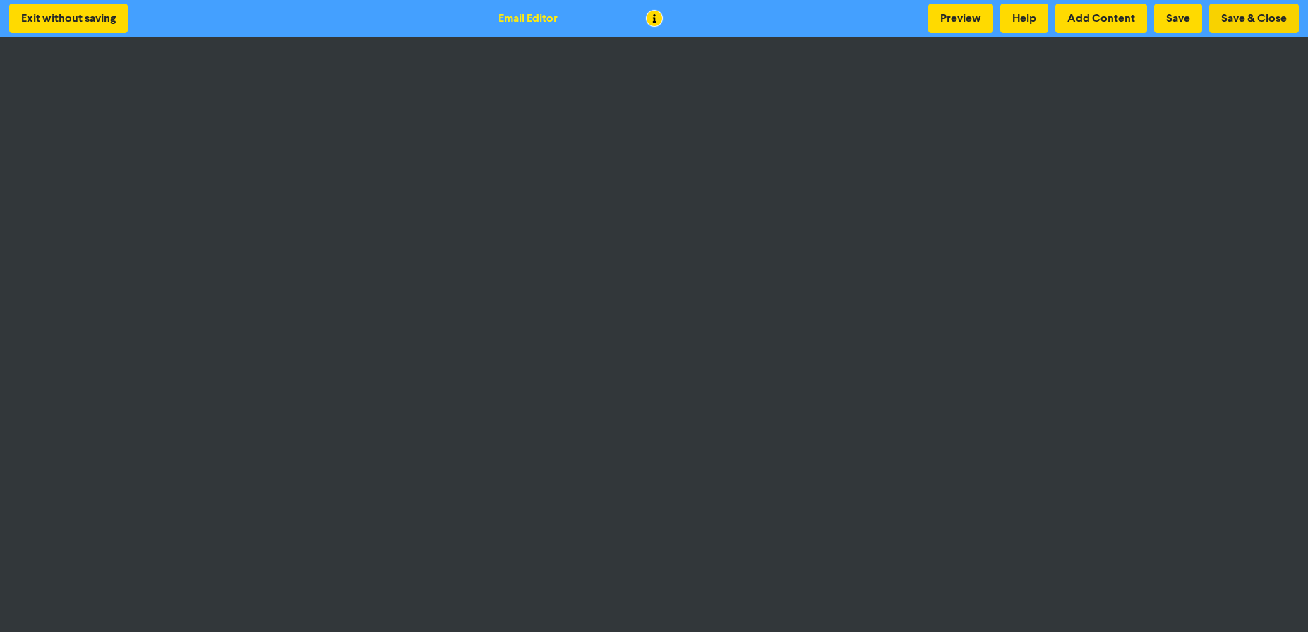
click at [1241, 18] on button "Save & Close" at bounding box center [1254, 19] width 90 height 30
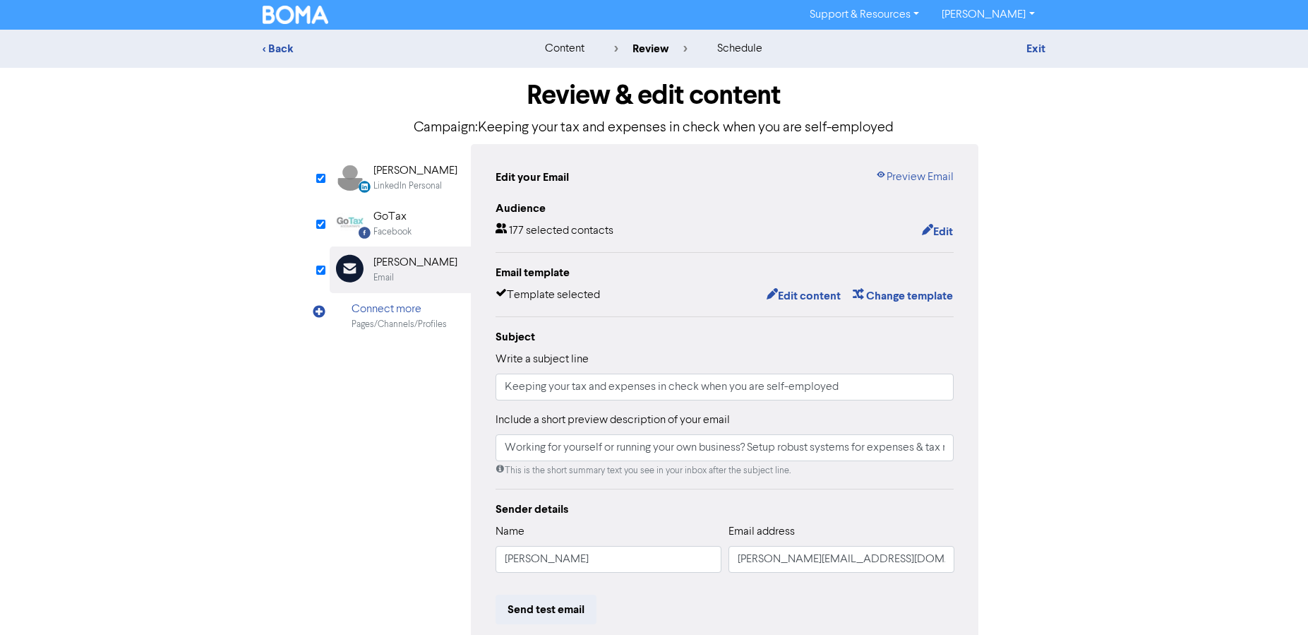
scroll to position [161, 0]
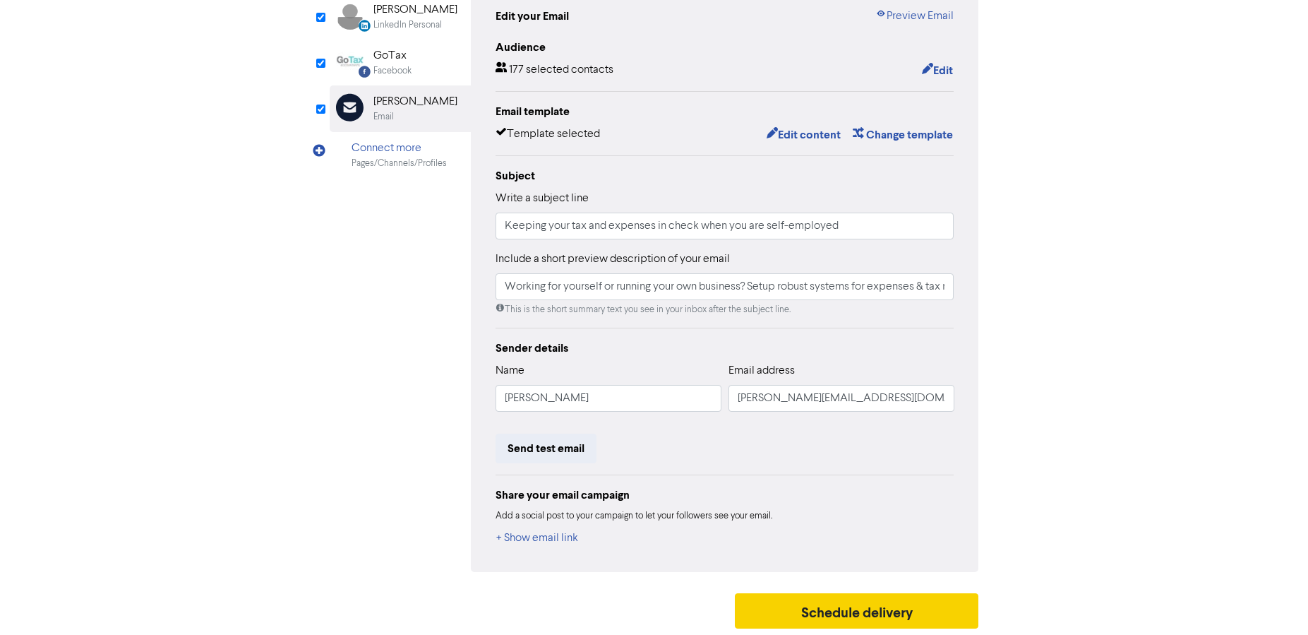
click at [871, 620] on button "Schedule delivery" at bounding box center [857, 610] width 244 height 35
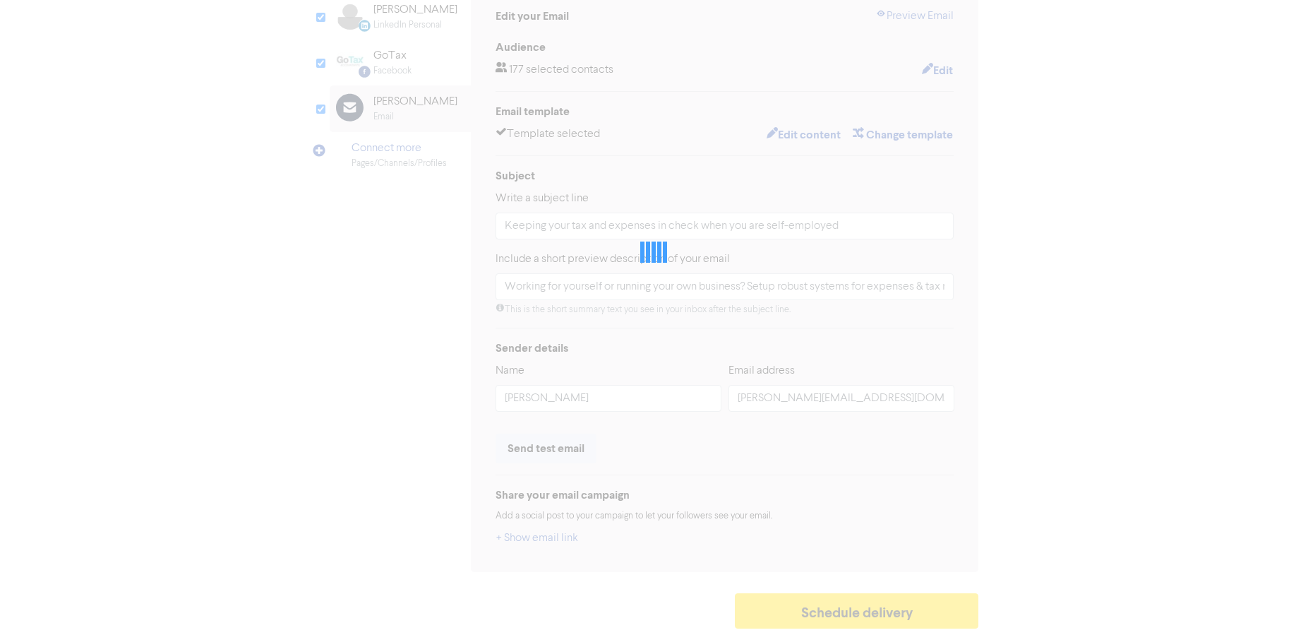
type input "Working for yourself or running your own business? Setup robust systems for exp…"
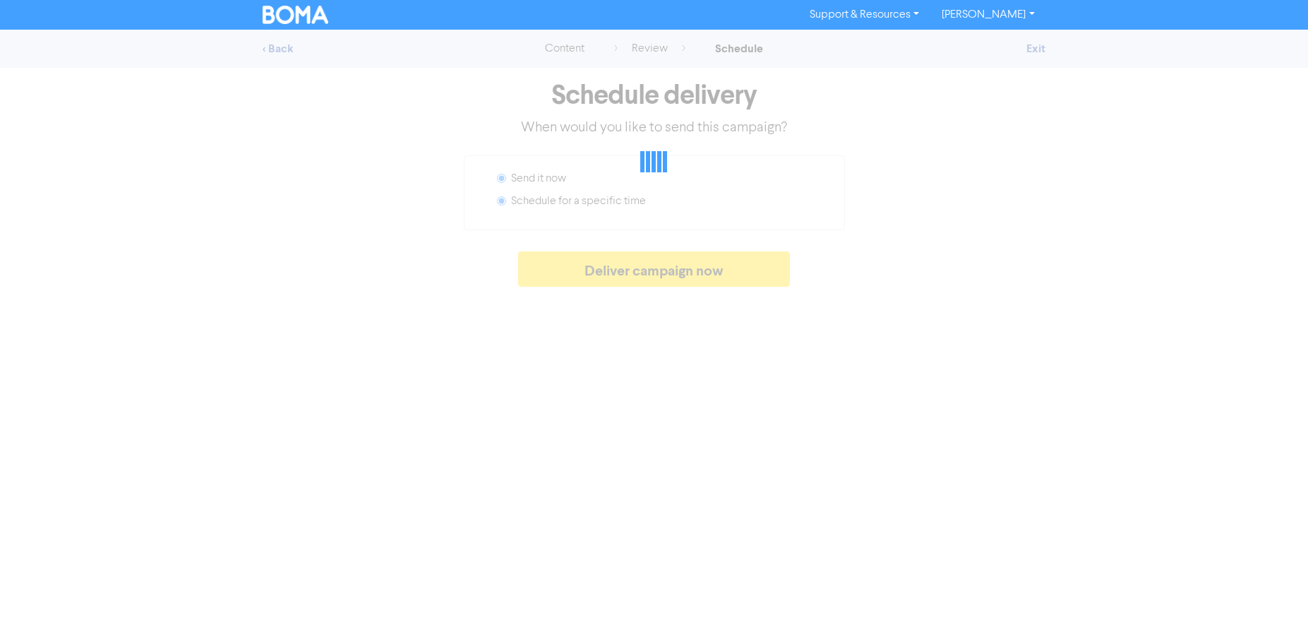
radio input "false"
radio input "true"
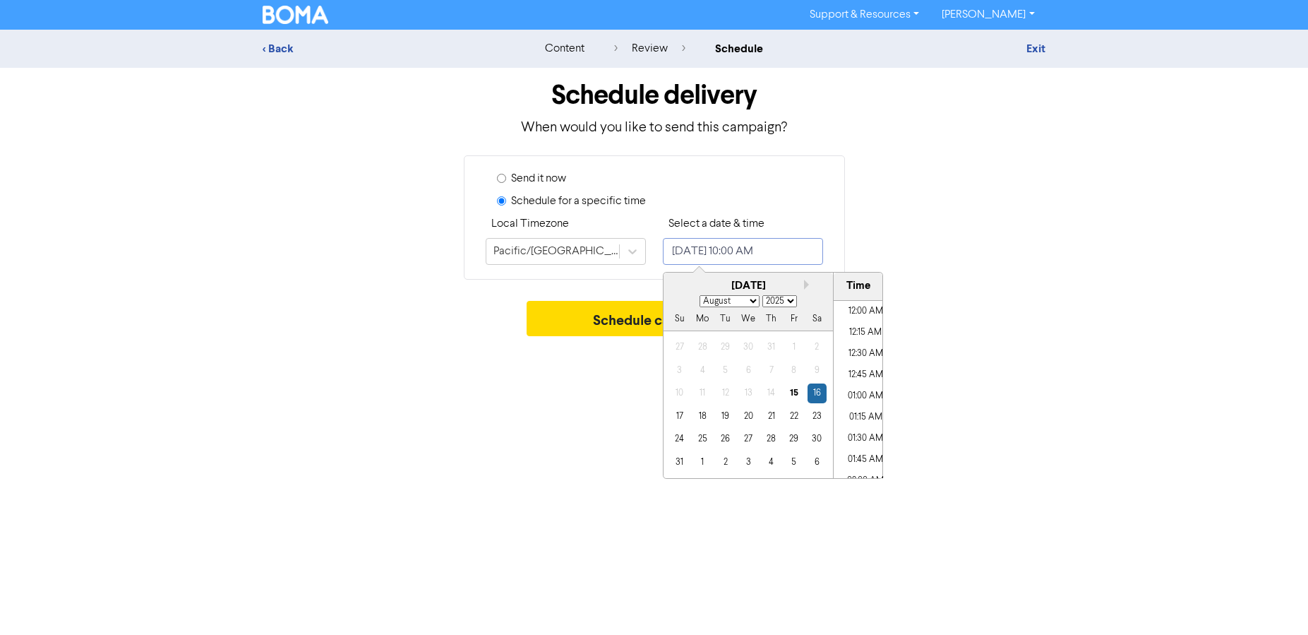
click at [755, 253] on input "[DATE] 10:00 AM" at bounding box center [743, 251] width 160 height 27
select select "8"
click at [795, 343] on div "5" at bounding box center [793, 347] width 19 height 19
type input "[DATE] 10:00 AM"
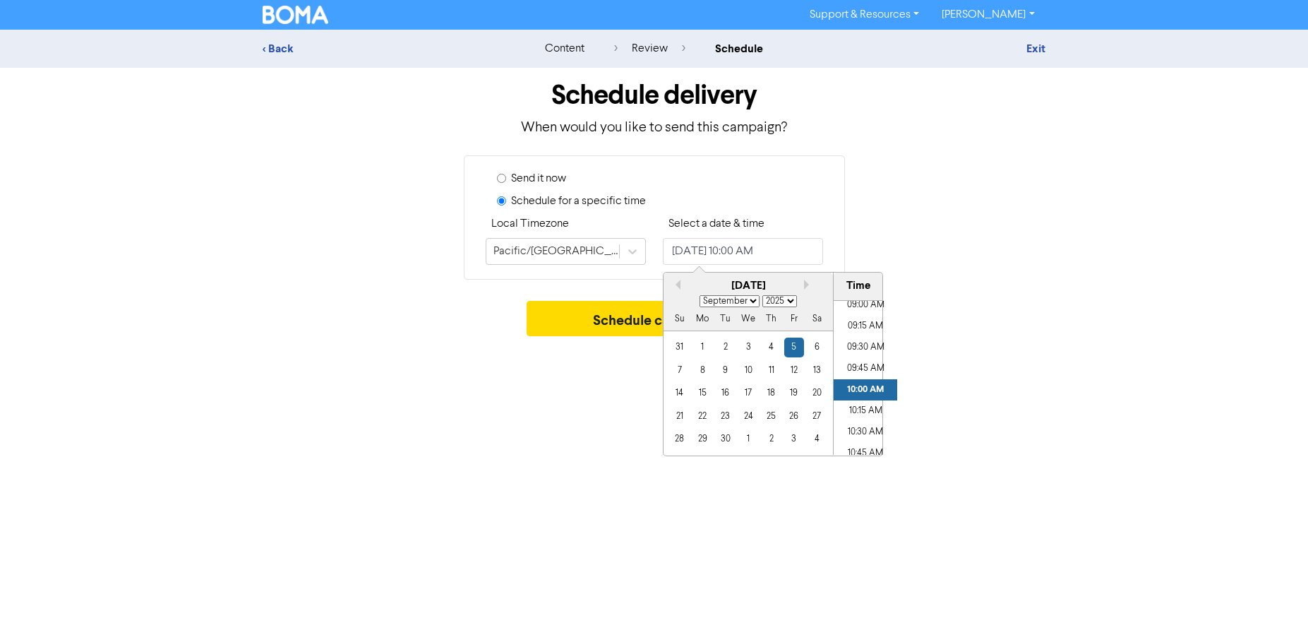
click at [864, 386] on li "10:00 AM" at bounding box center [866, 389] width 64 height 21
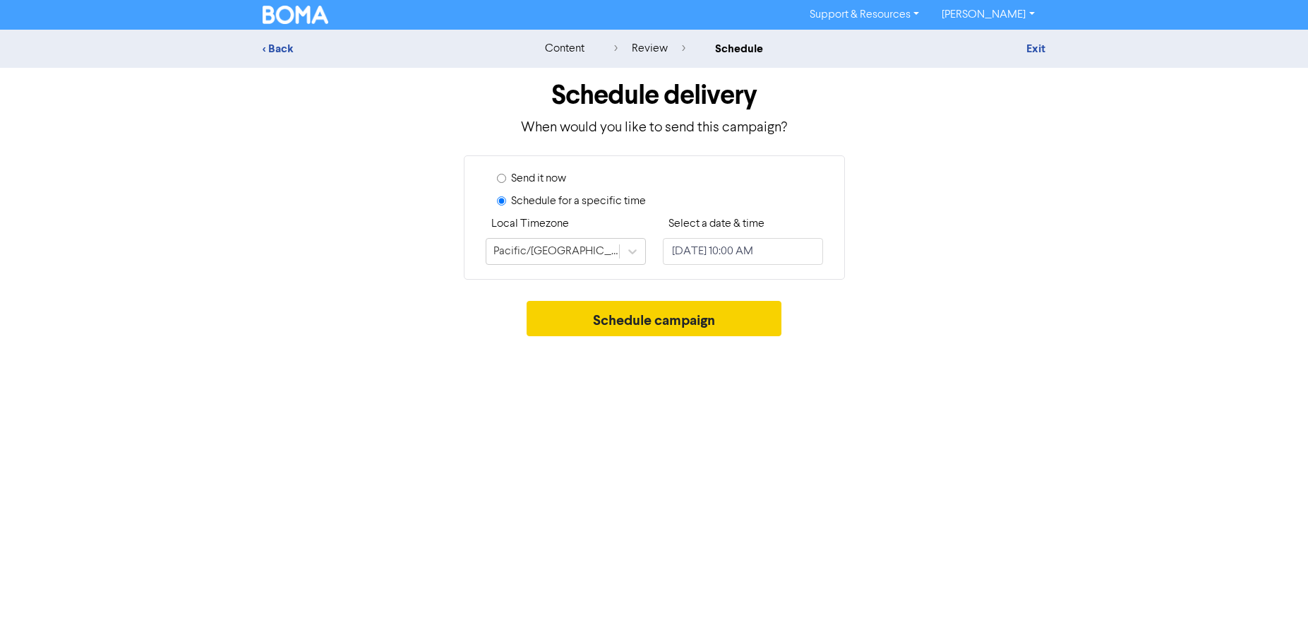
click at [616, 326] on button "Schedule campaign" at bounding box center [654, 318] width 255 height 35
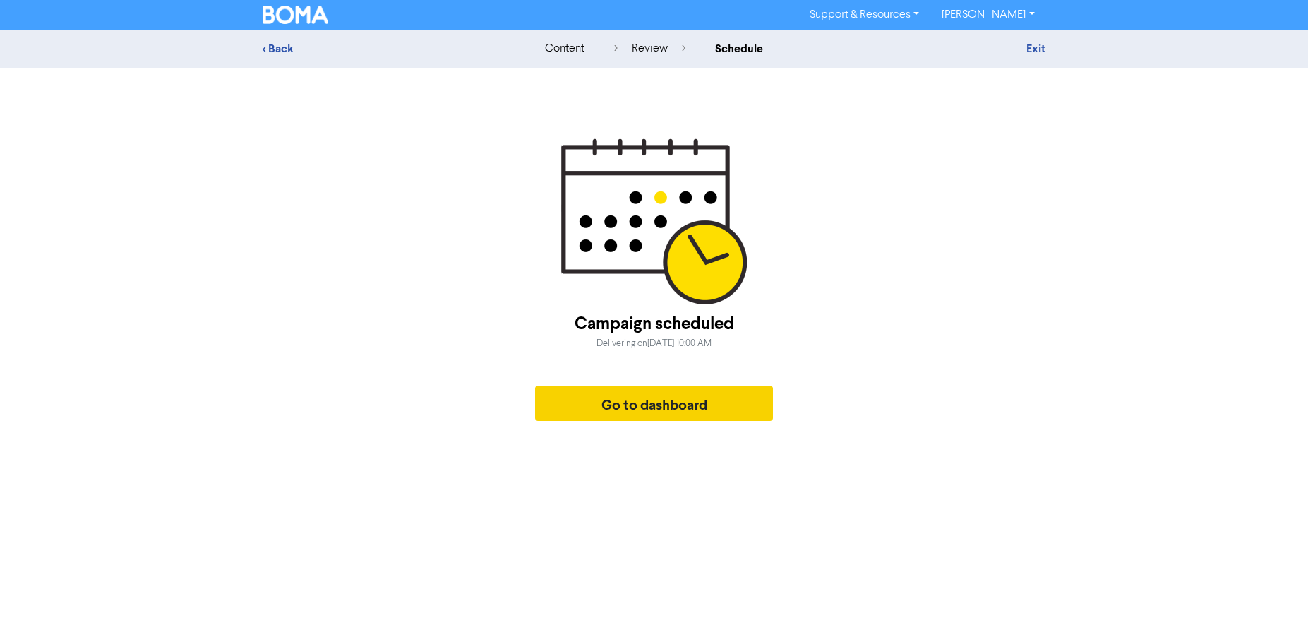
click at [670, 408] on button "Go to dashboard" at bounding box center [654, 403] width 239 height 35
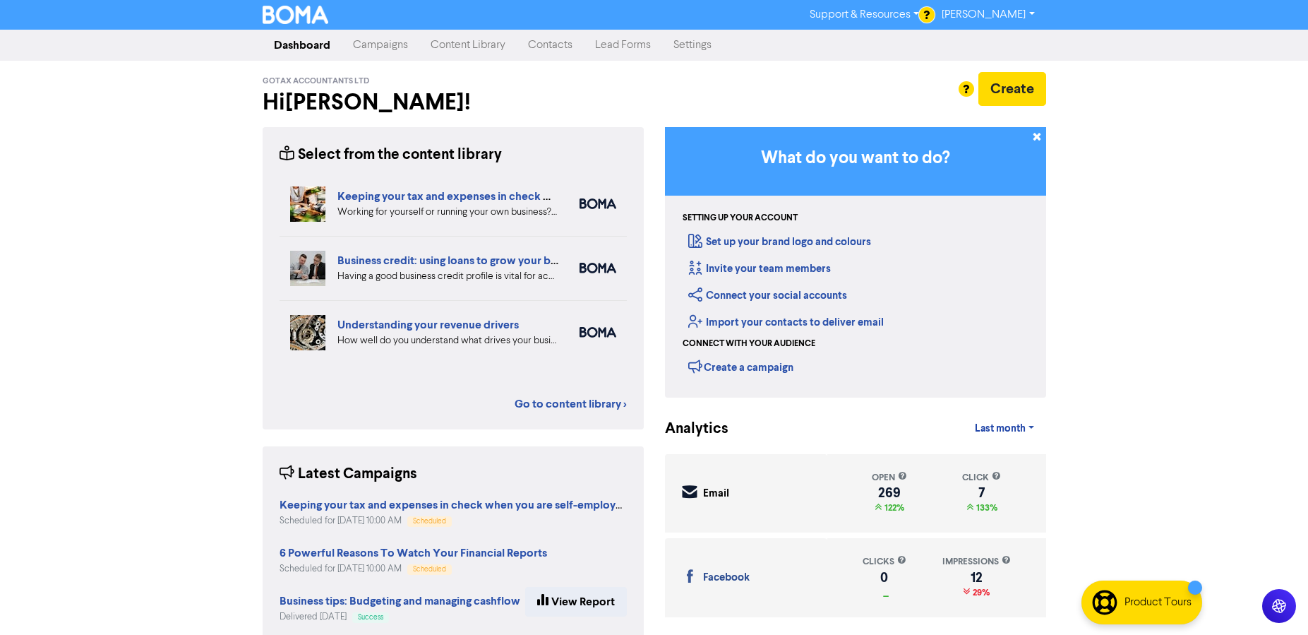
click at [368, 49] on link "Campaigns" at bounding box center [381, 45] width 78 height 28
